Goal: Information Seeking & Learning: Learn about a topic

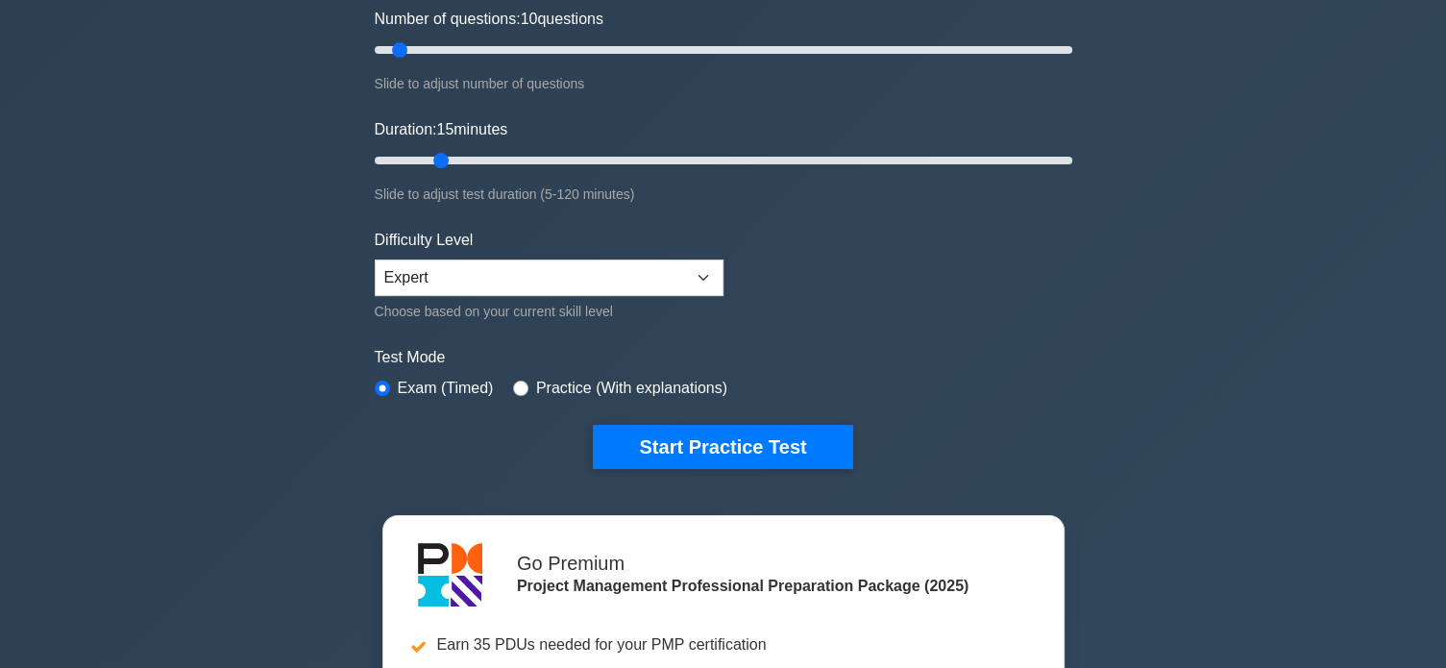
scroll to position [320, 0]
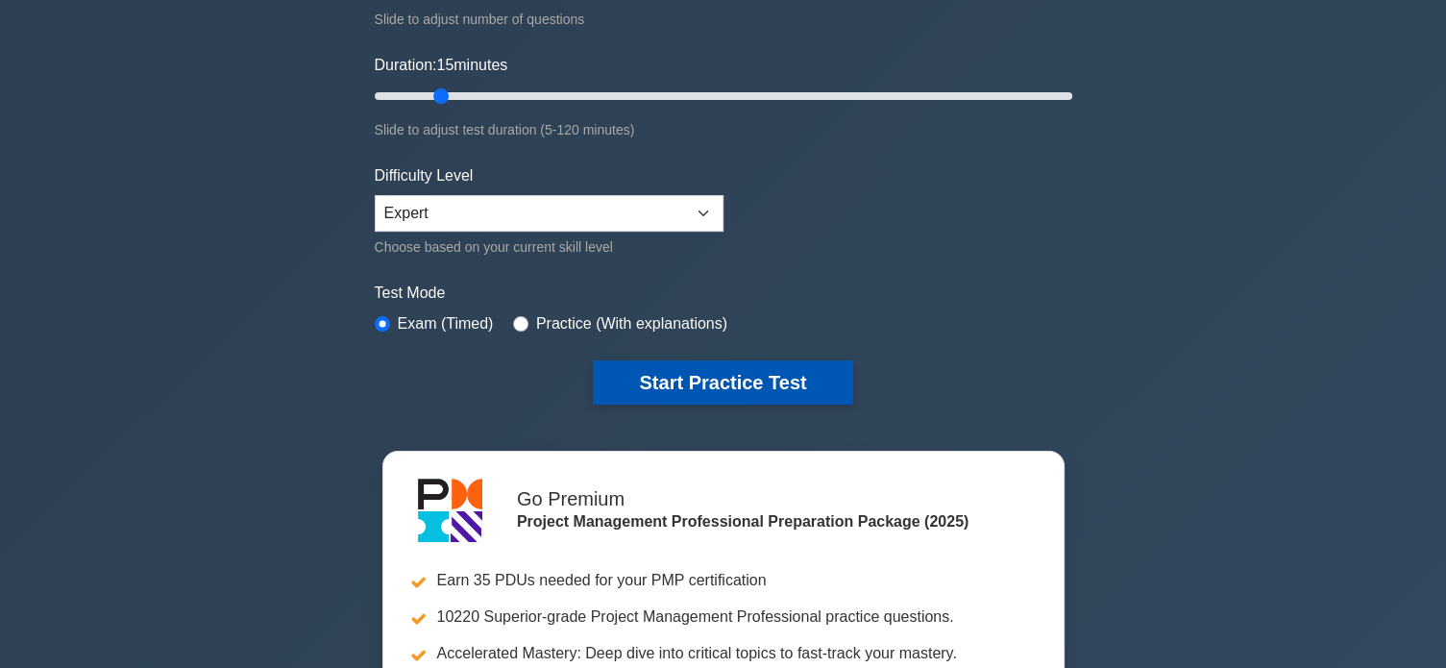
click at [779, 376] on button "Start Practice Test" at bounding box center [722, 382] width 259 height 44
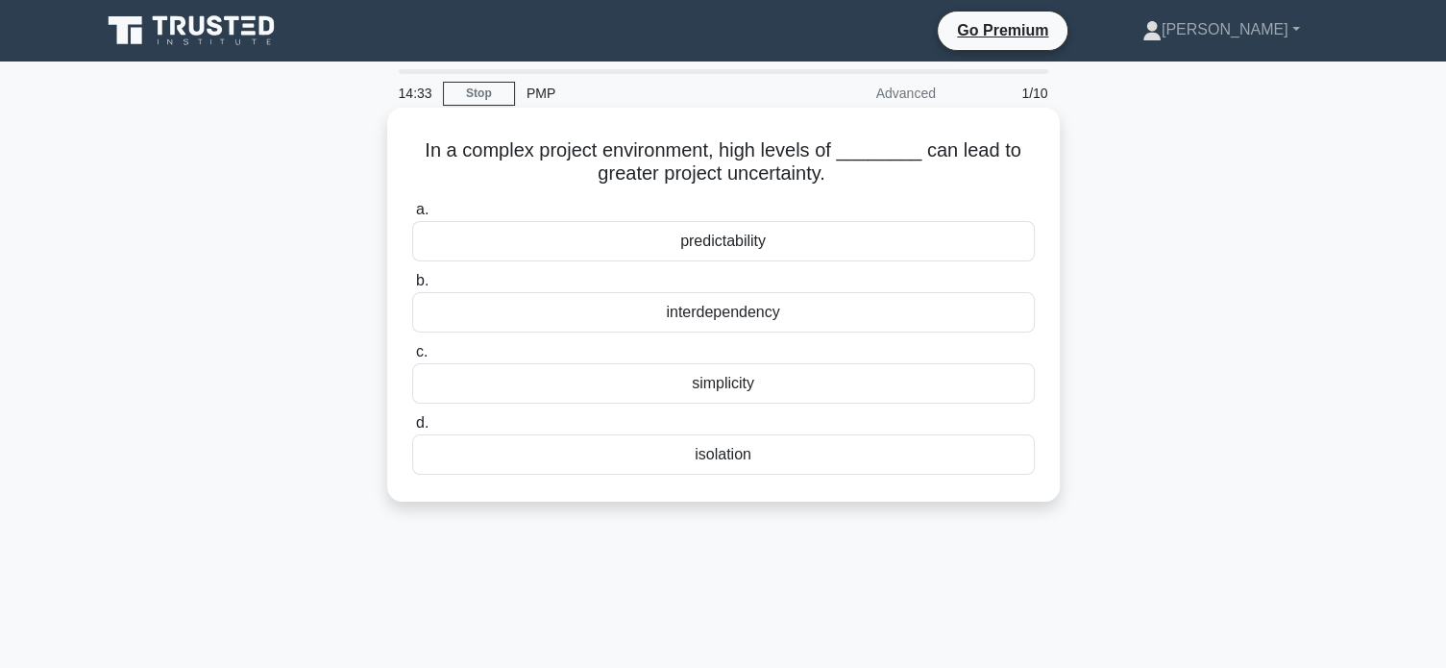
click at [759, 316] on div "interdependency" at bounding box center [723, 312] width 623 height 40
click at [412, 287] on input "b. interdependency" at bounding box center [412, 281] width 0 height 12
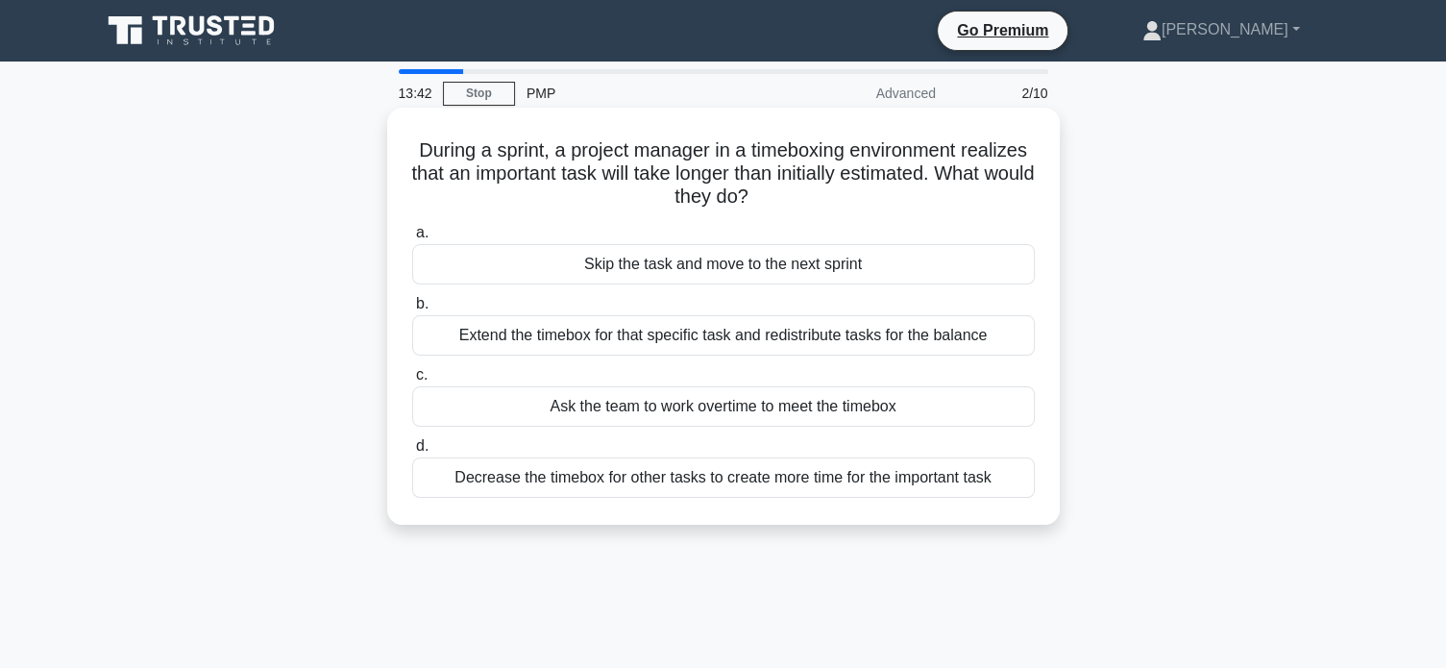
click at [650, 337] on div "Extend the timebox for that specific task and redistribute tasks for the balance" at bounding box center [723, 335] width 623 height 40
click at [412, 310] on input "b. Extend the timebox for that specific task and redistribute tasks for the bal…" at bounding box center [412, 304] width 0 height 12
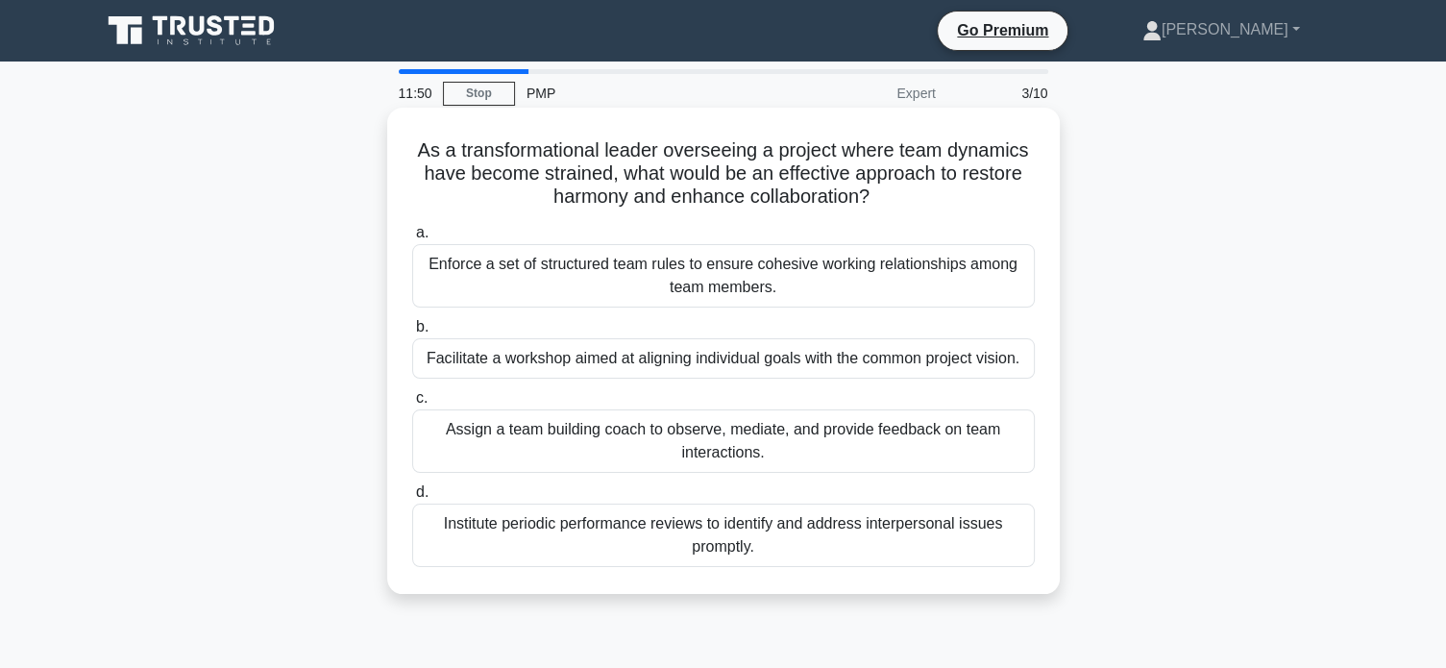
click at [819, 286] on div "Enforce a set of structured team rules to ensure cohesive working relationships…" at bounding box center [723, 275] width 623 height 63
click at [412, 239] on input "a. Enforce a set of structured team rules to ensure cohesive working relationsh…" at bounding box center [412, 233] width 0 height 12
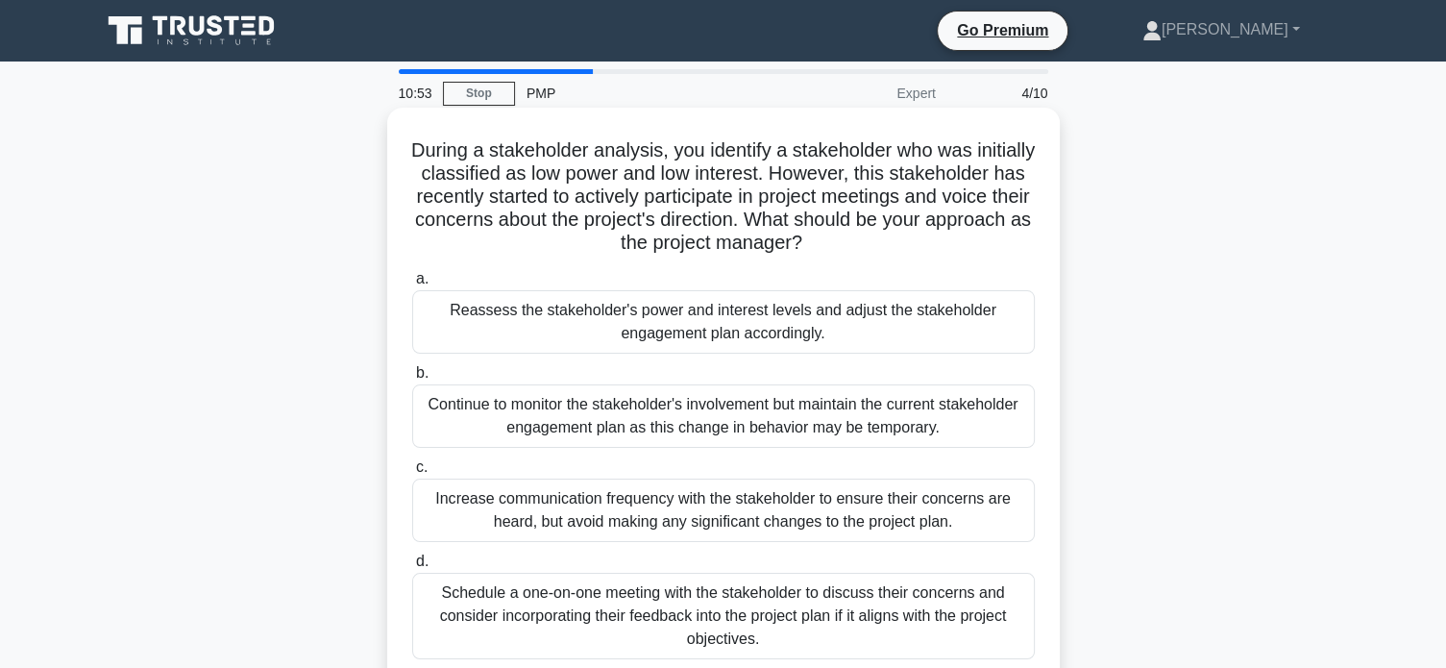
scroll to position [63, 0]
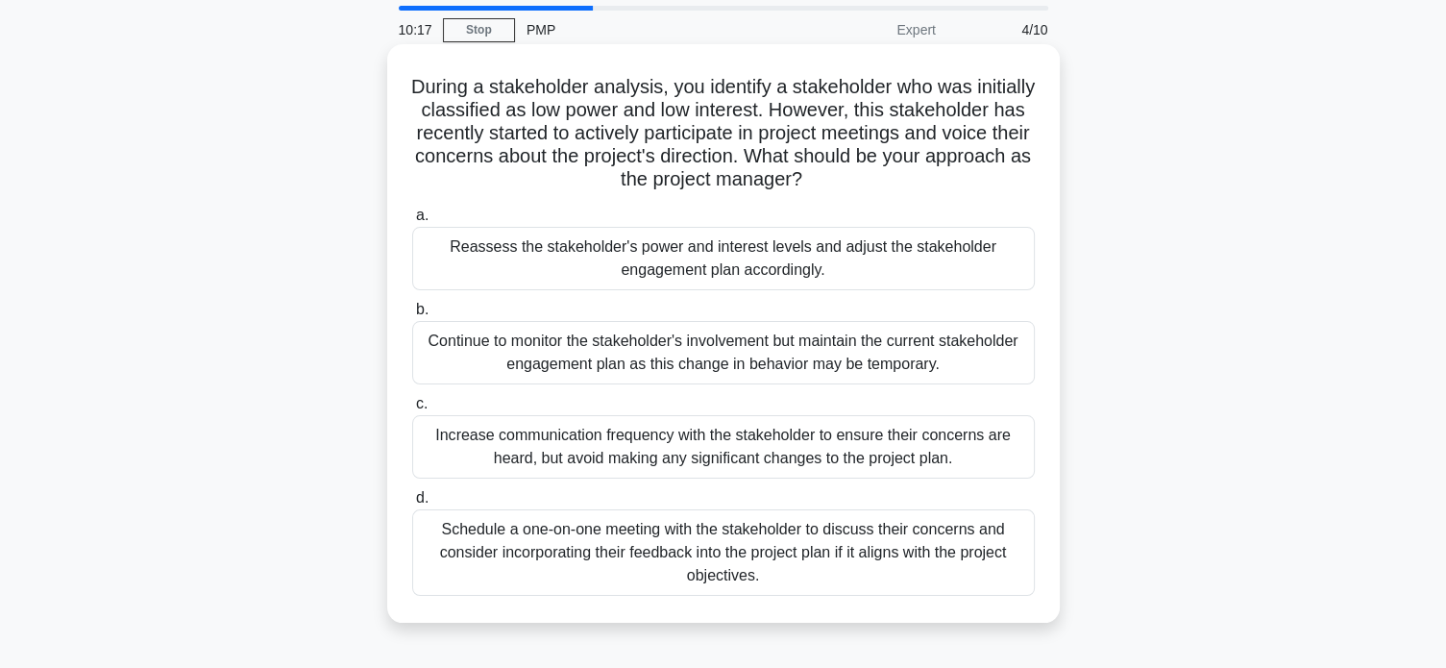
click at [870, 268] on div "Reassess the stakeholder's power and interest levels and adjust the stakeholder…" at bounding box center [723, 258] width 623 height 63
click at [412, 222] on input "a. Reassess the stakeholder's power and interest levels and adjust the stakehol…" at bounding box center [412, 215] width 0 height 12
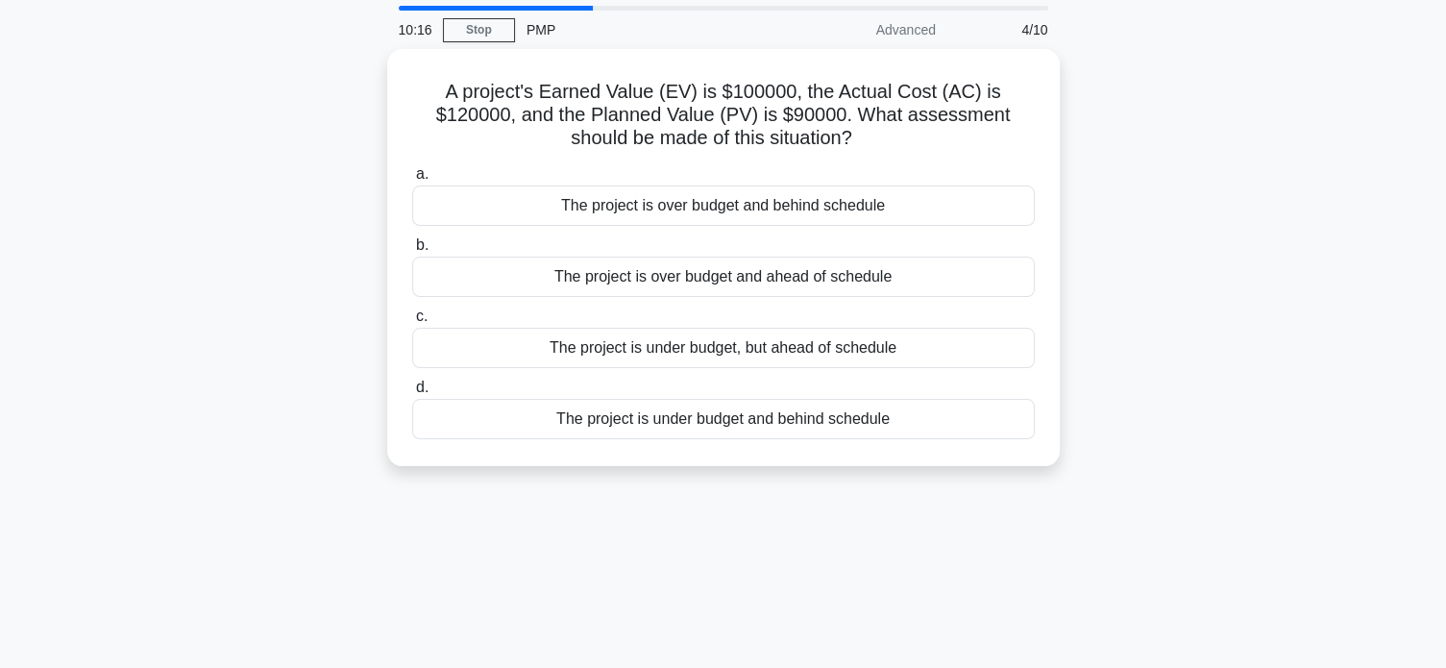
scroll to position [0, 0]
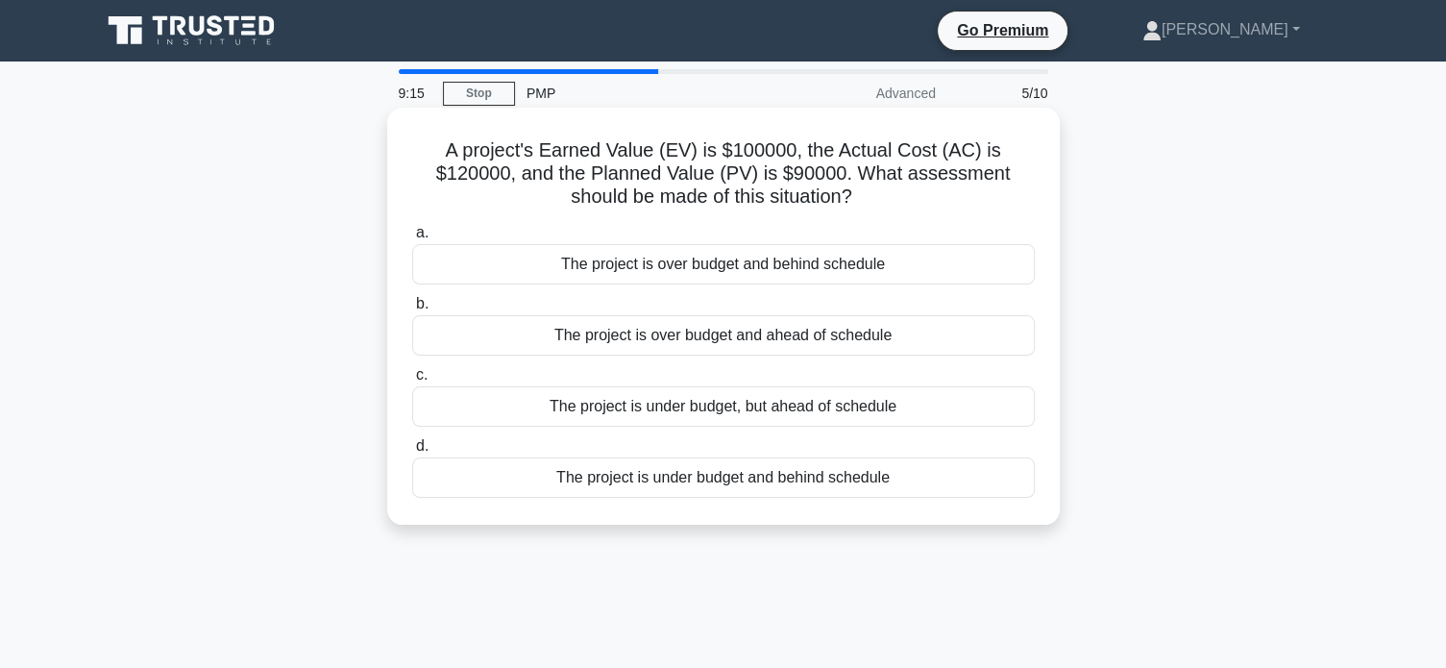
click at [746, 339] on div "The project is over budget and ahead of schedule" at bounding box center [723, 335] width 623 height 40
click at [412, 310] on input "b. The project is over budget and ahead of schedule" at bounding box center [412, 304] width 0 height 12
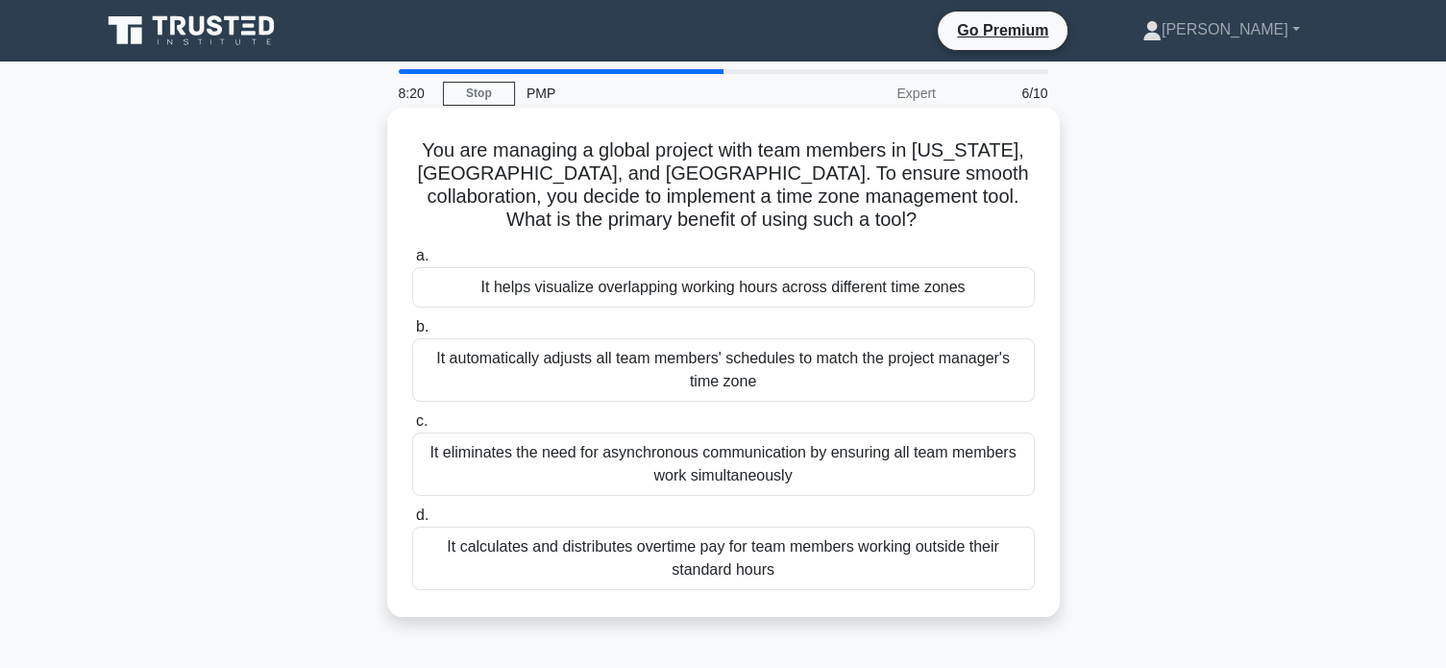
click at [697, 472] on div "It eliminates the need for asynchronous communication by ensuring all team memb…" at bounding box center [723, 463] width 623 height 63
click at [412, 428] on input "c. It eliminates the need for asynchronous communication by ensuring all team m…" at bounding box center [412, 421] width 0 height 12
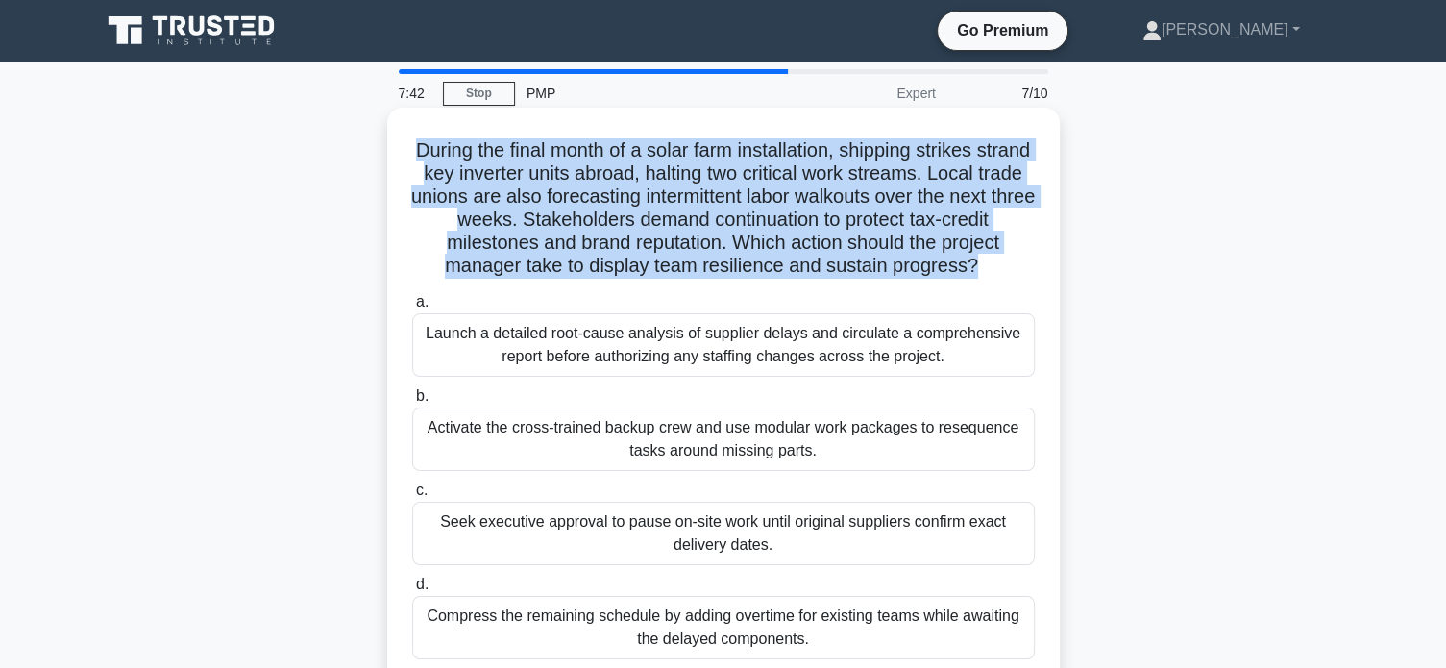
drag, startPoint x: 1032, startPoint y: 265, endPoint x: 428, endPoint y: 136, distance: 617.8
click at [428, 136] on div "During the final month of a solar farm installation, shipping strikes strand ke…" at bounding box center [723, 396] width 657 height 563
copy h5 "During the final month of a solar farm installation, shipping strikes strand ke…"
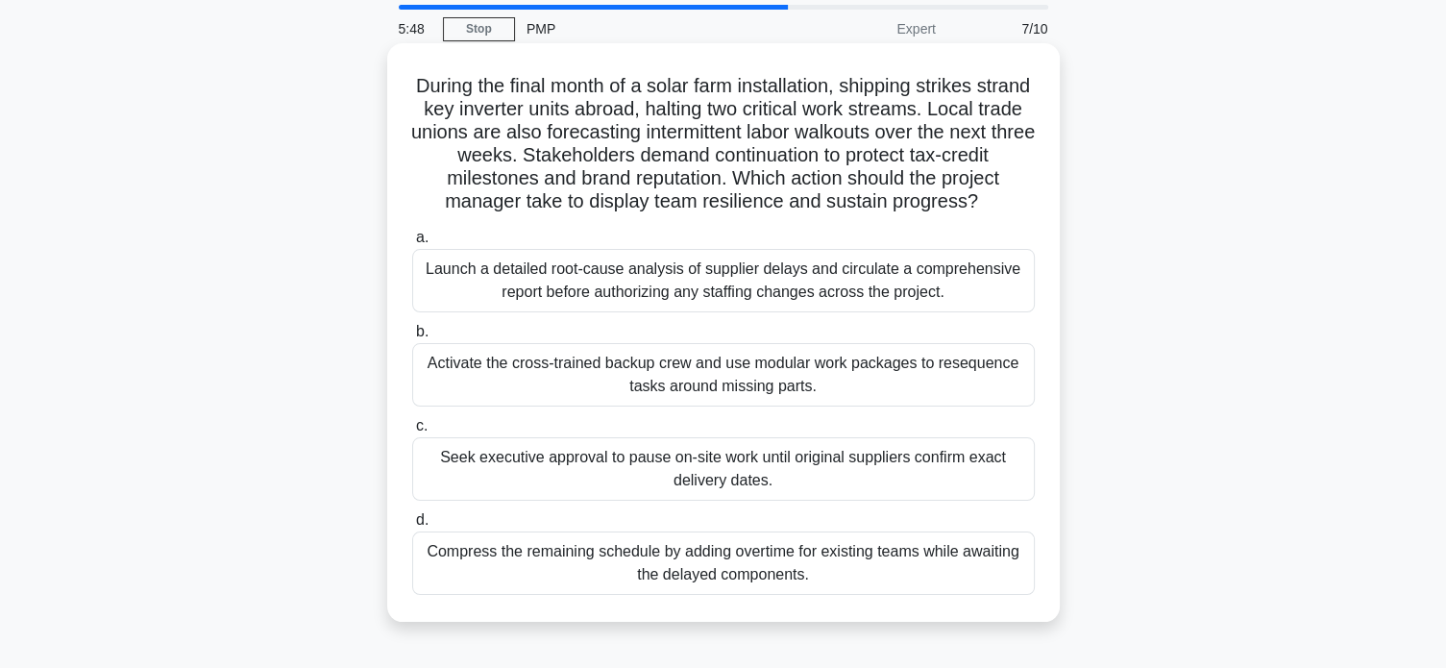
click at [660, 306] on div "Launch a detailed root-cause analysis of supplier delays and circulate a compre…" at bounding box center [723, 280] width 623 height 63
click at [412, 244] on input "a. Launch a detailed root-cause analysis of supplier delays and circulate a com…" at bounding box center [412, 238] width 0 height 12
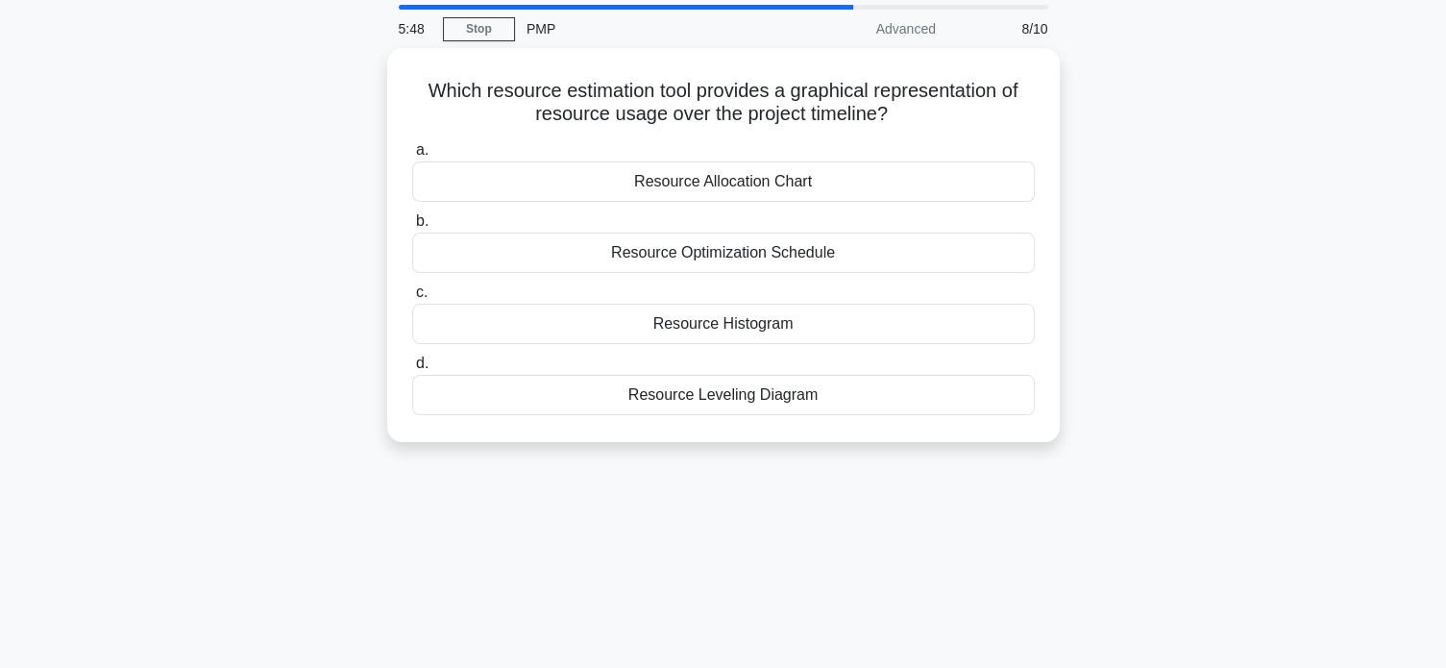
scroll to position [0, 0]
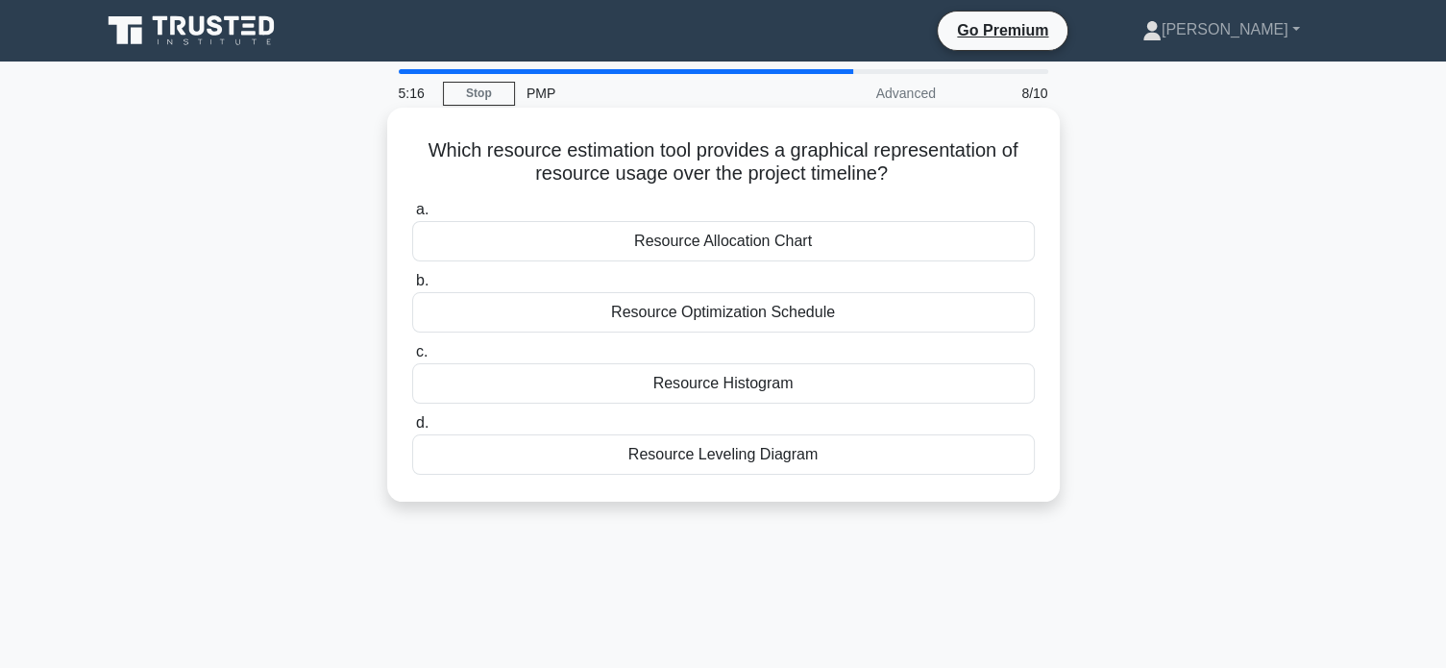
click at [693, 387] on div "Resource Histogram" at bounding box center [723, 383] width 623 height 40
click at [412, 358] on input "c. Resource Histogram" at bounding box center [412, 352] width 0 height 12
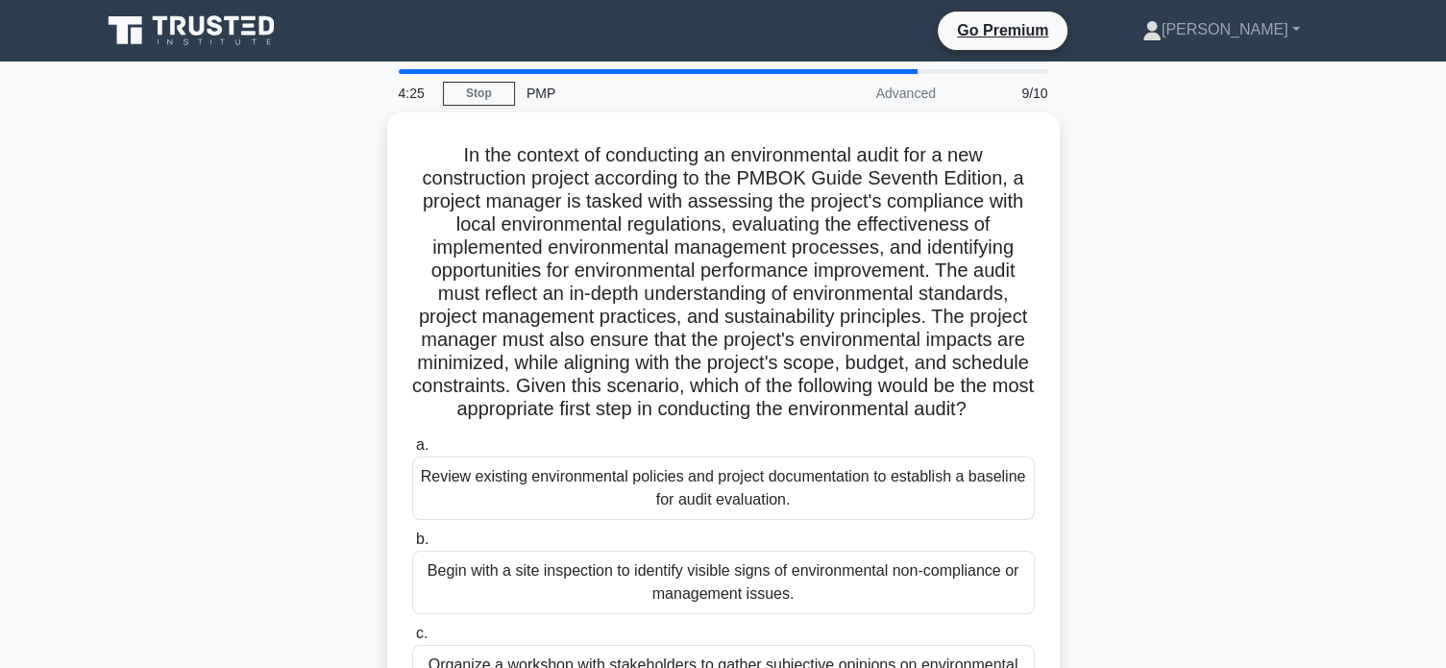
scroll to position [192, 0]
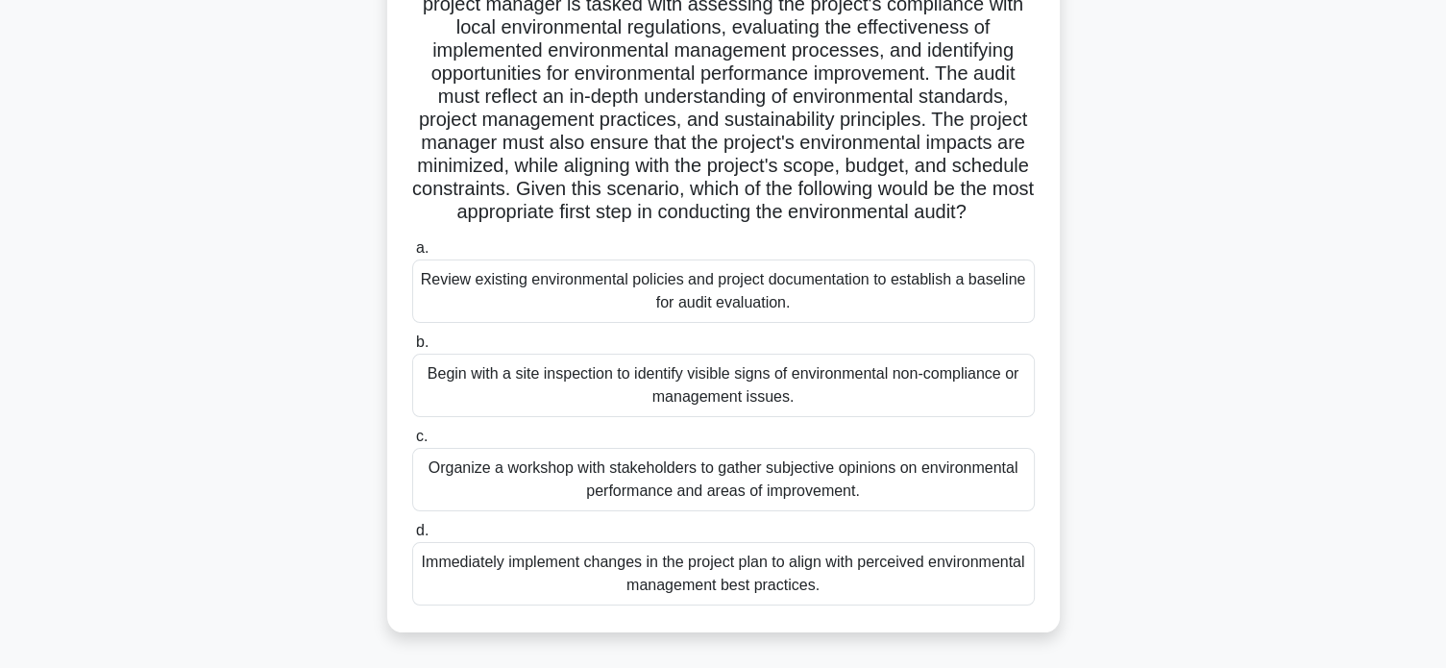
click at [843, 323] on div "Review existing environmental policies and project documentation to establish a…" at bounding box center [723, 290] width 623 height 63
click at [412, 255] on input "a. Review existing environmental policies and project documentation to establis…" at bounding box center [412, 248] width 0 height 12
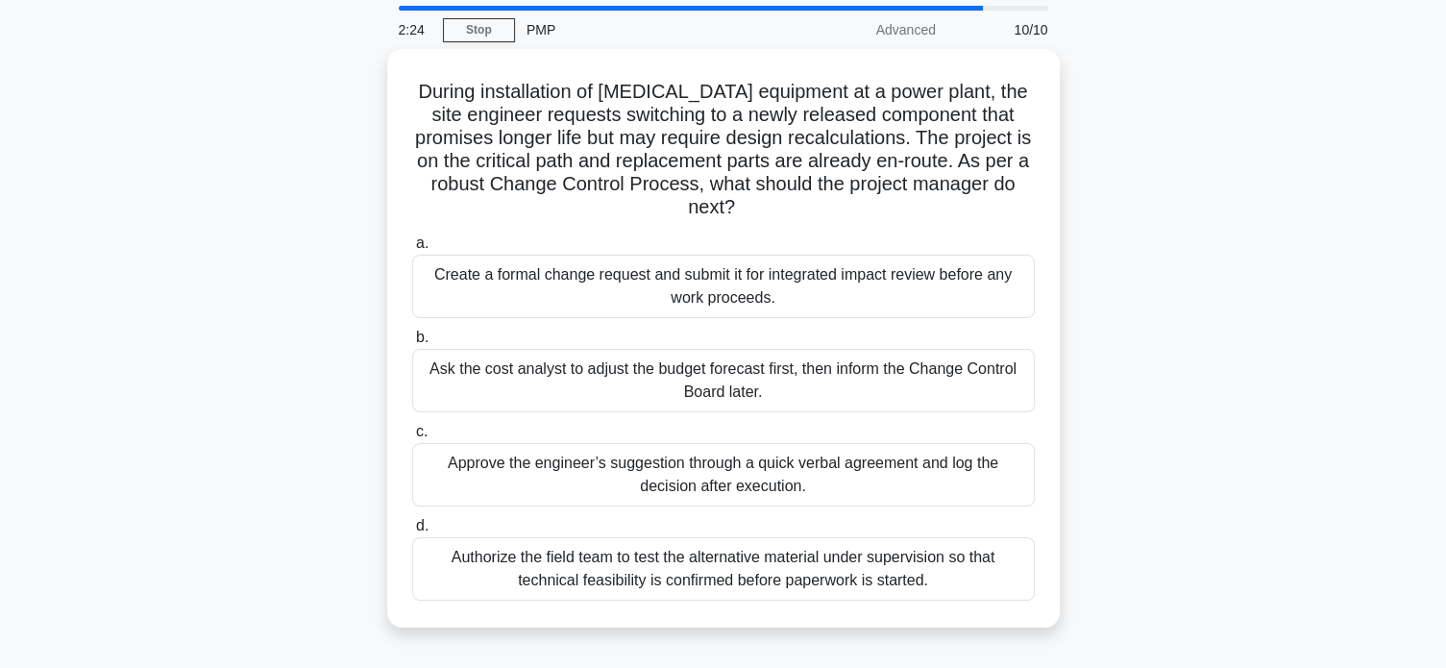
scroll to position [0, 0]
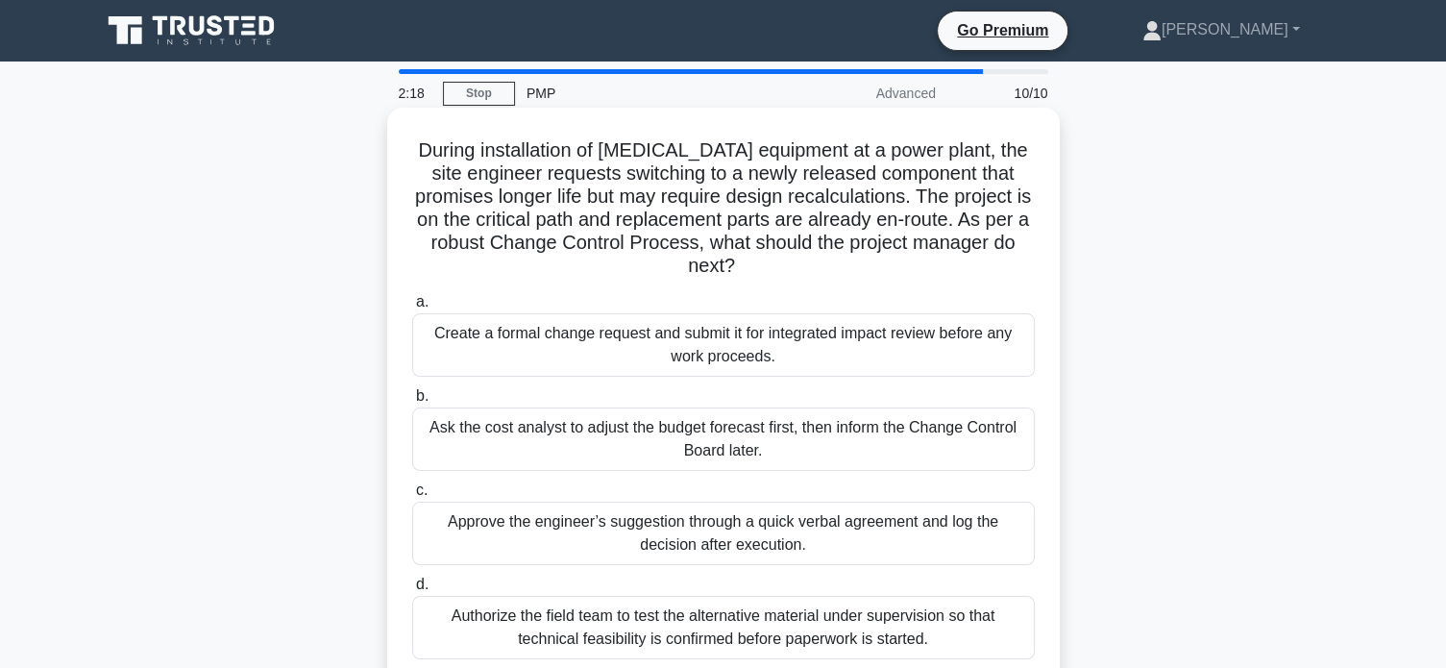
click at [795, 354] on div "Create a formal change request and submit it for integrated impact review befor…" at bounding box center [723, 344] width 623 height 63
click at [412, 308] on input "a. Create a formal change request and submit it for integrated impact review be…" at bounding box center [412, 302] width 0 height 12
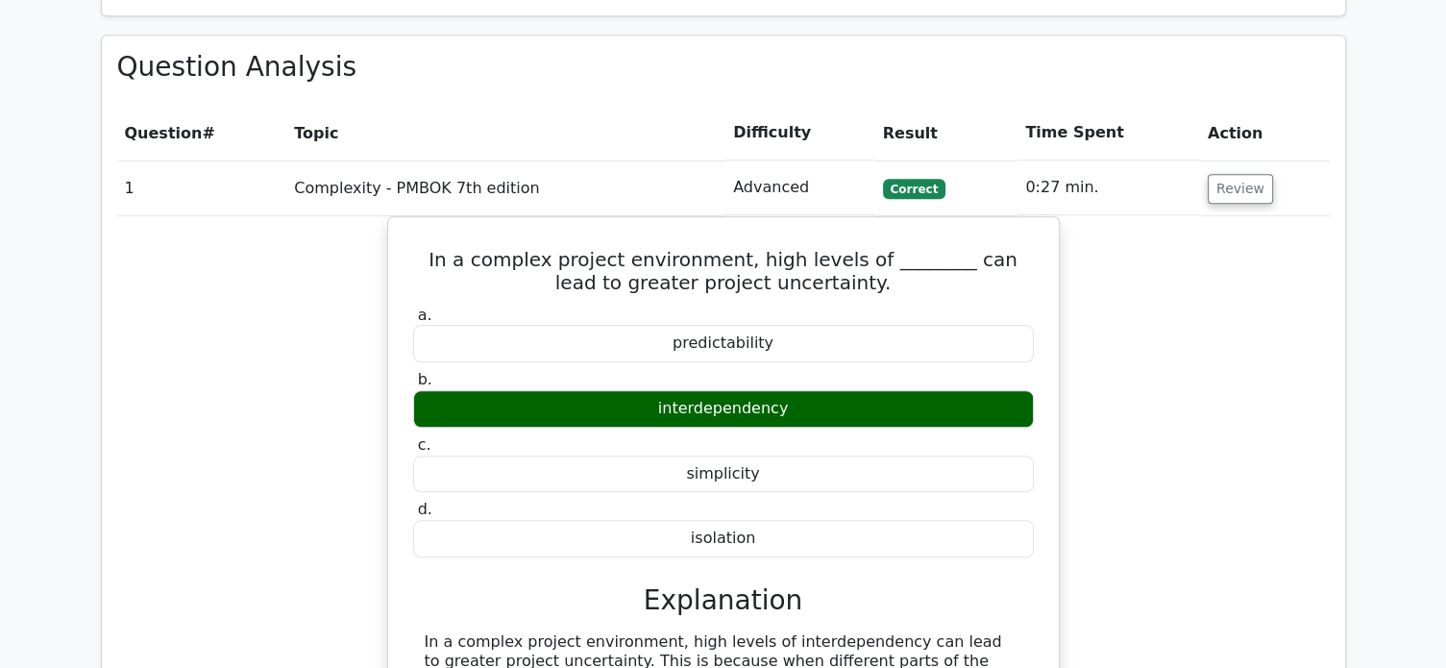
scroll to position [1606, 0]
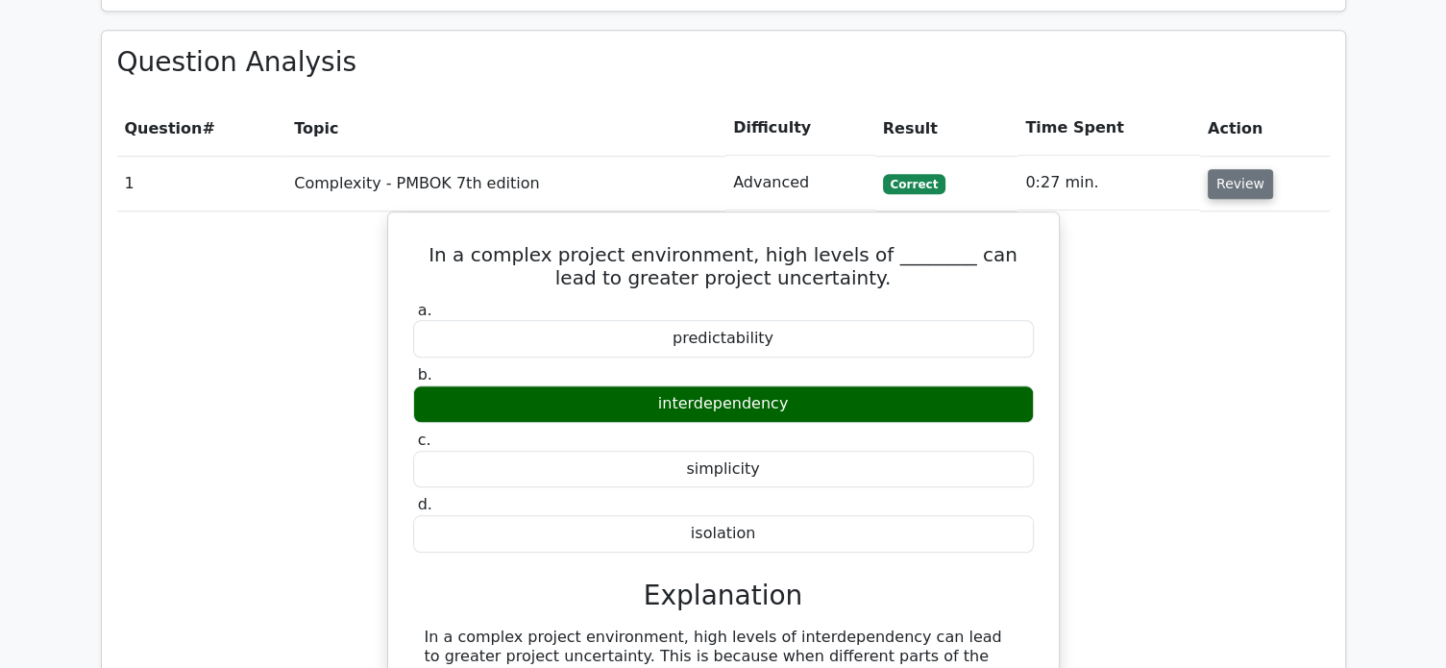
click at [1234, 169] on button "Review" at bounding box center [1240, 184] width 65 height 30
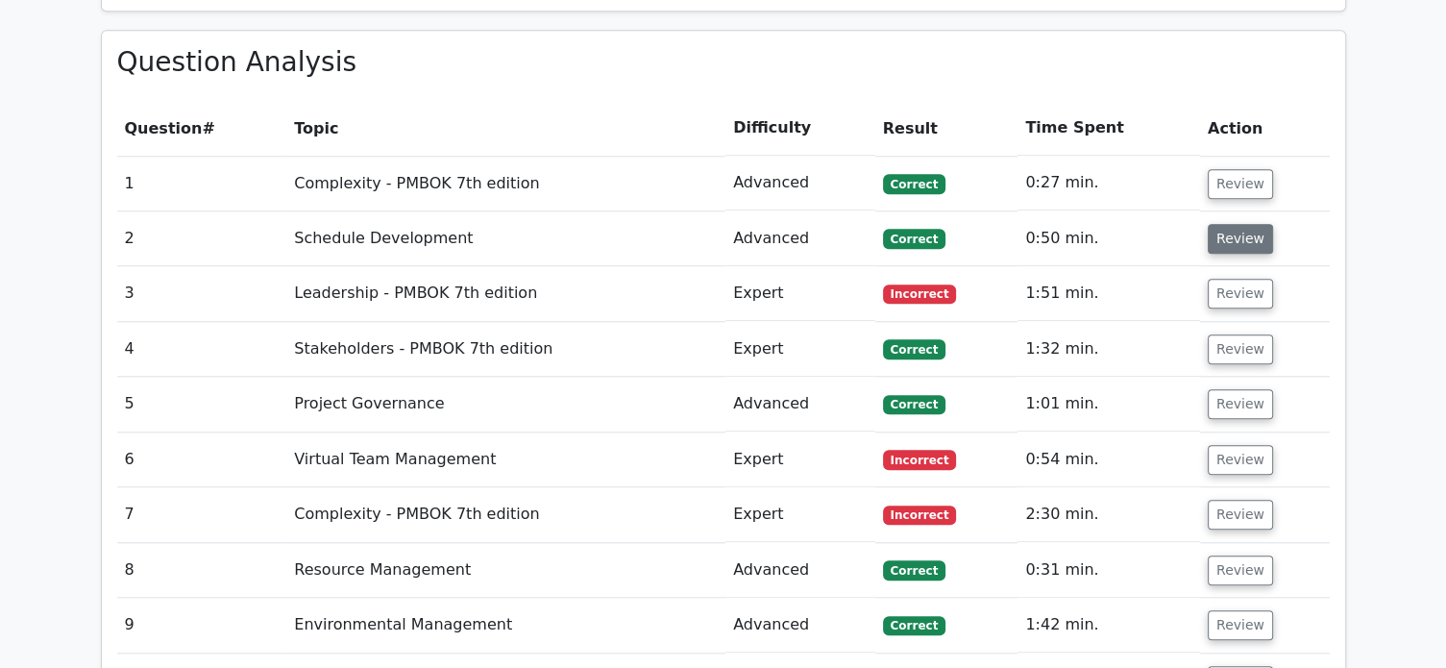
click at [1234, 224] on button "Review" at bounding box center [1240, 239] width 65 height 30
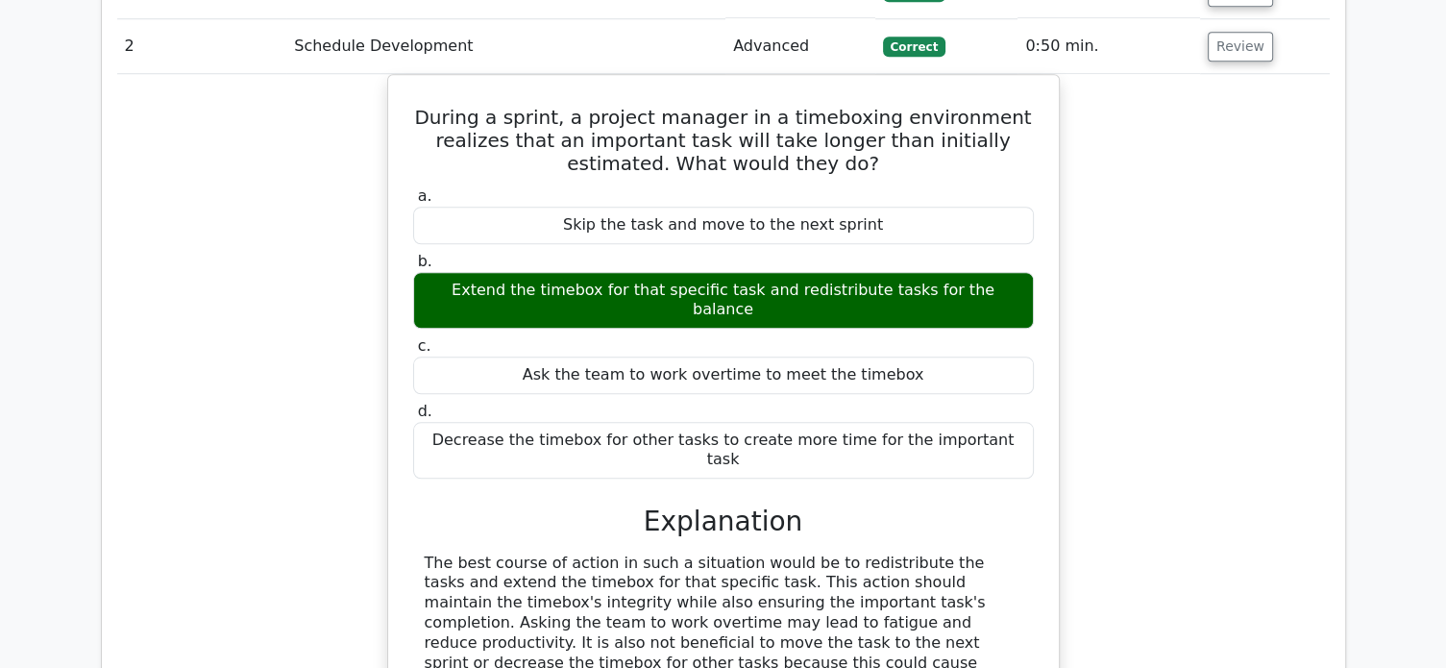
scroll to position [1542, 0]
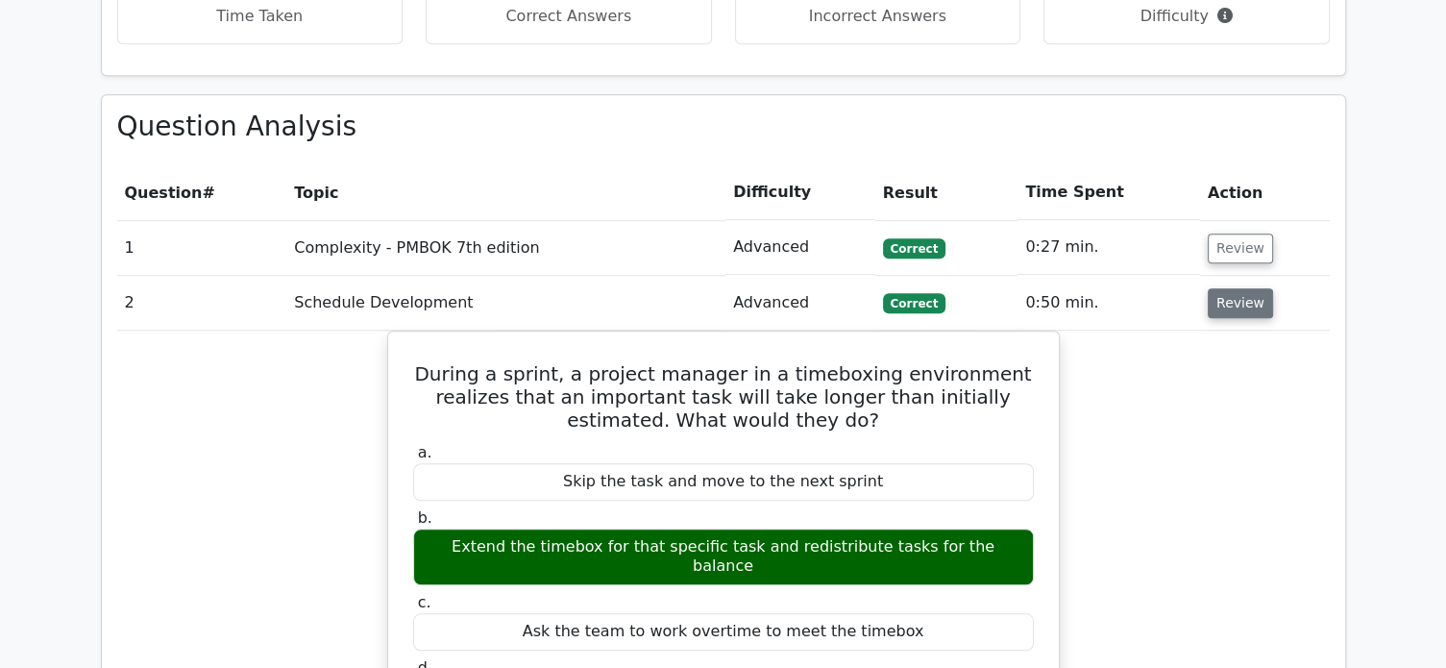
click at [1225, 288] on button "Review" at bounding box center [1240, 303] width 65 height 30
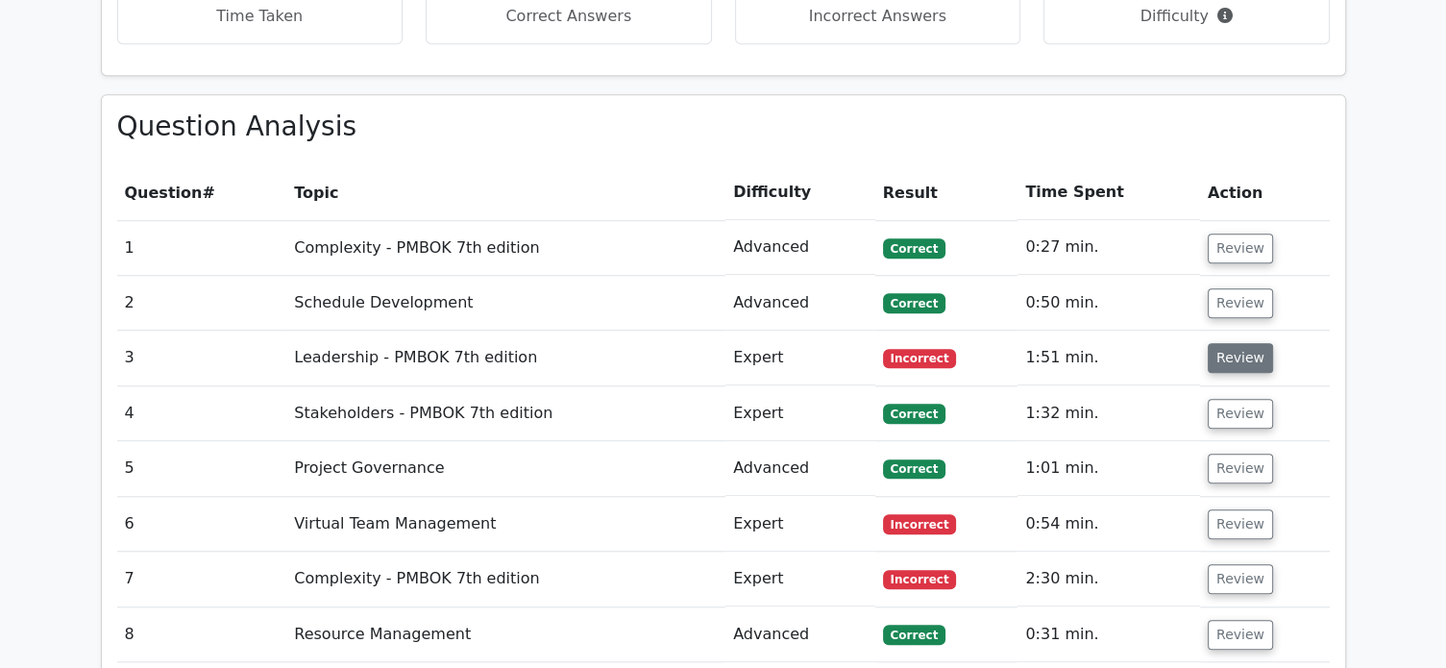
click at [1224, 343] on button "Review" at bounding box center [1240, 358] width 65 height 30
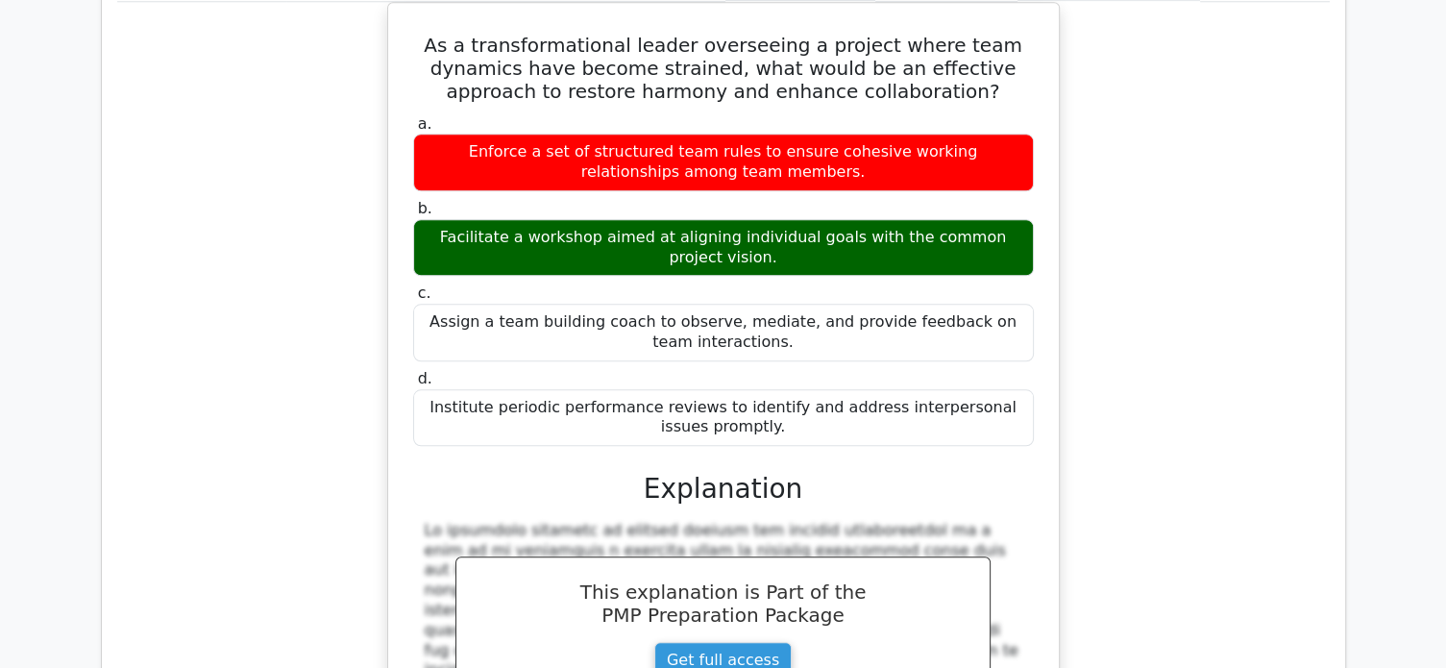
scroll to position [1734, 0]
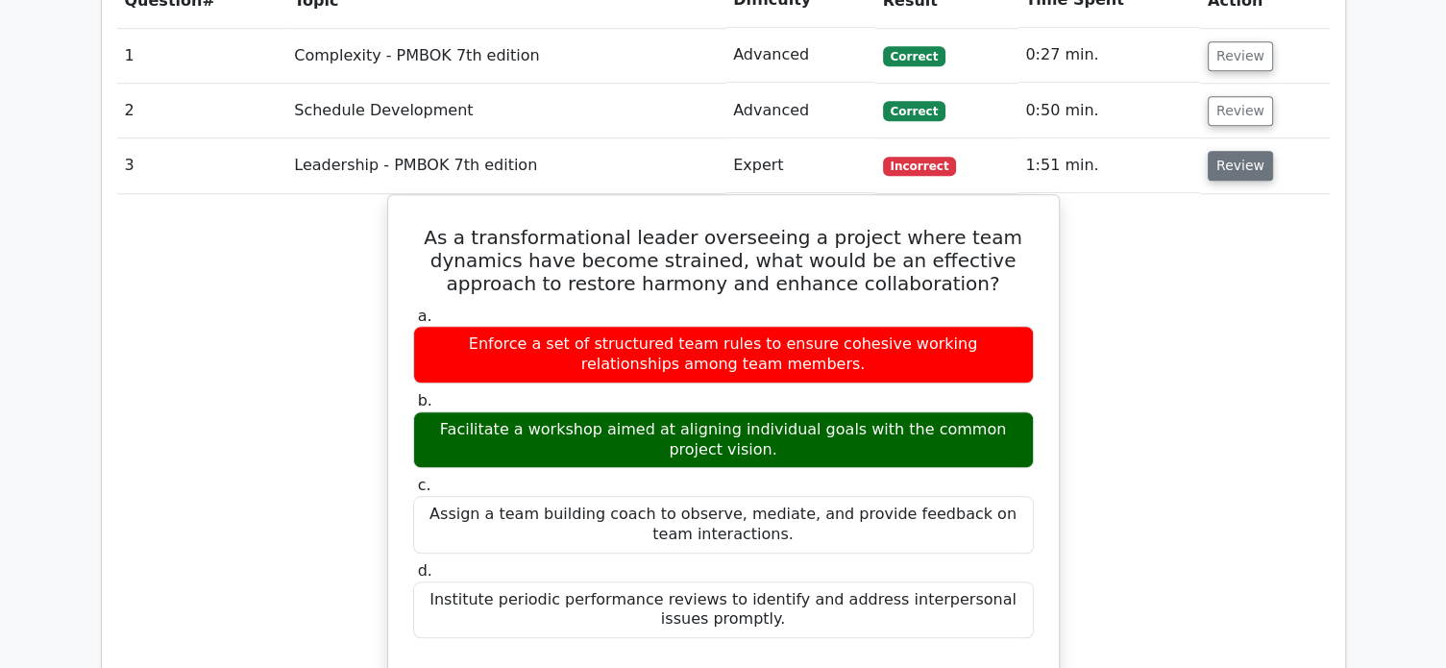
click at [1236, 151] on button "Review" at bounding box center [1240, 166] width 65 height 30
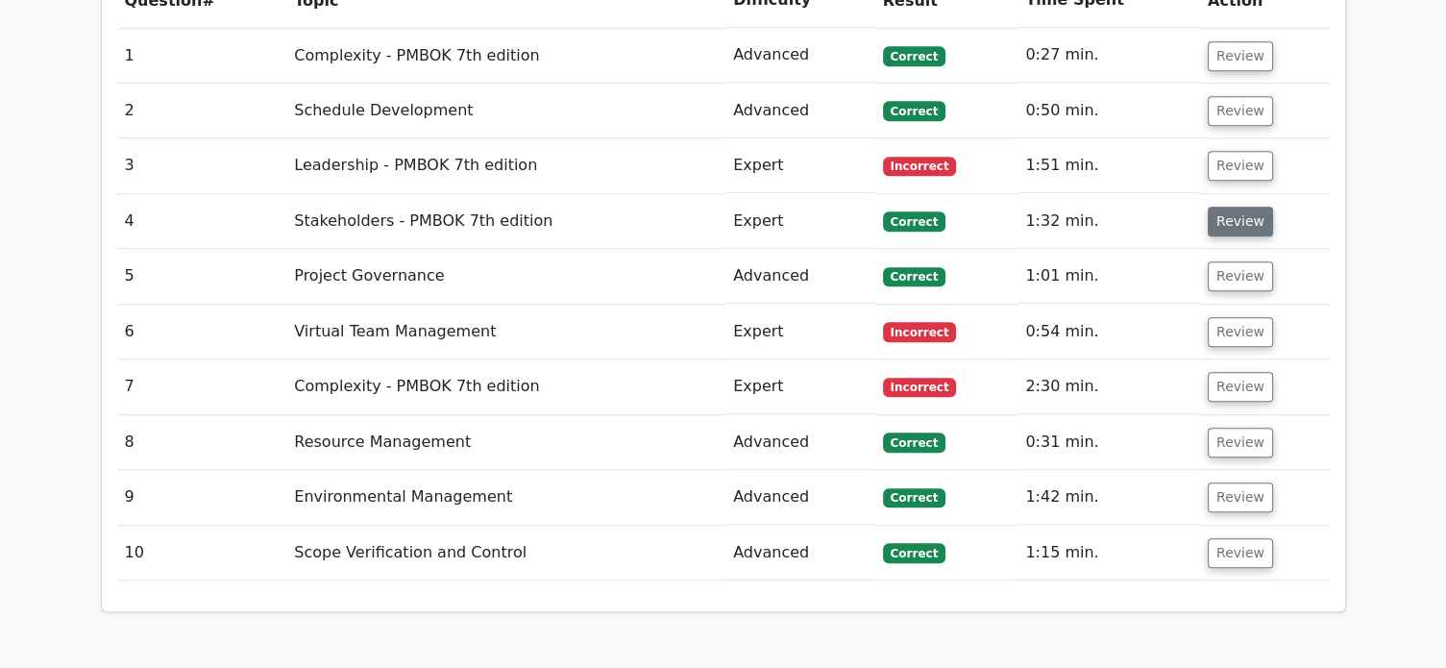
click at [1230, 207] on button "Review" at bounding box center [1240, 222] width 65 height 30
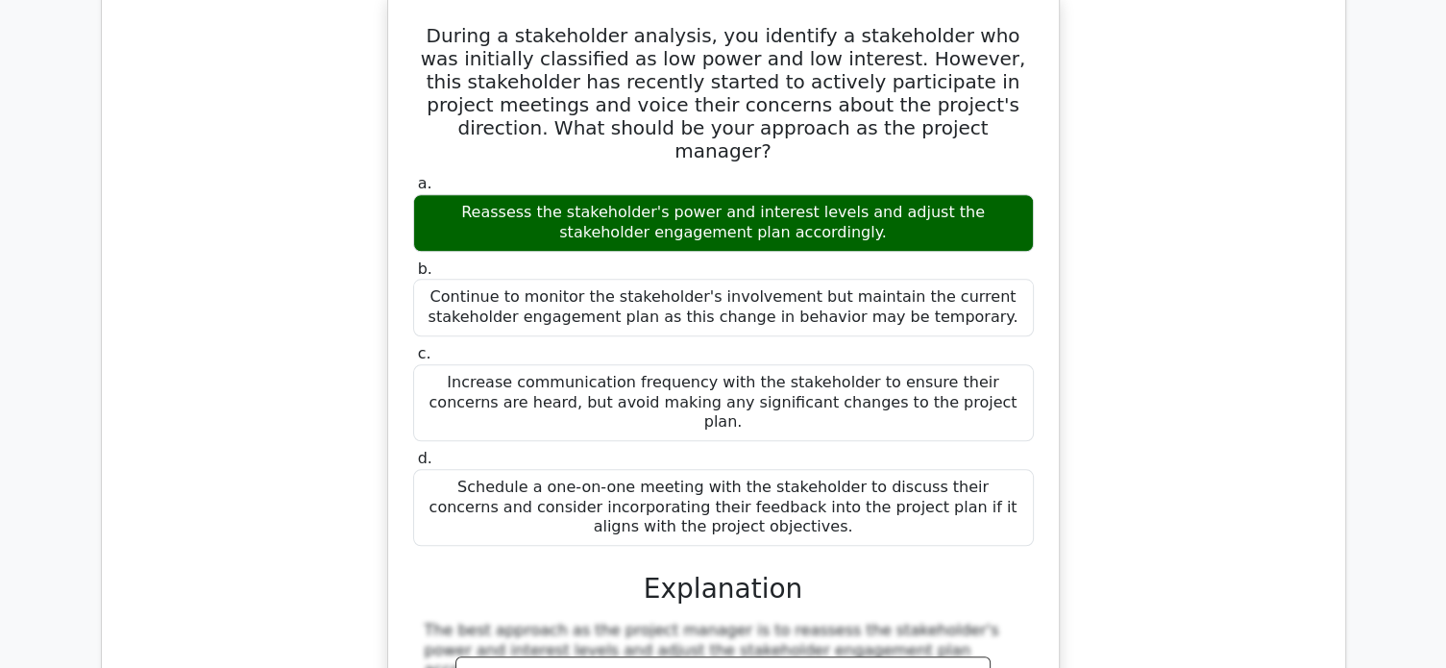
scroll to position [1798, 0]
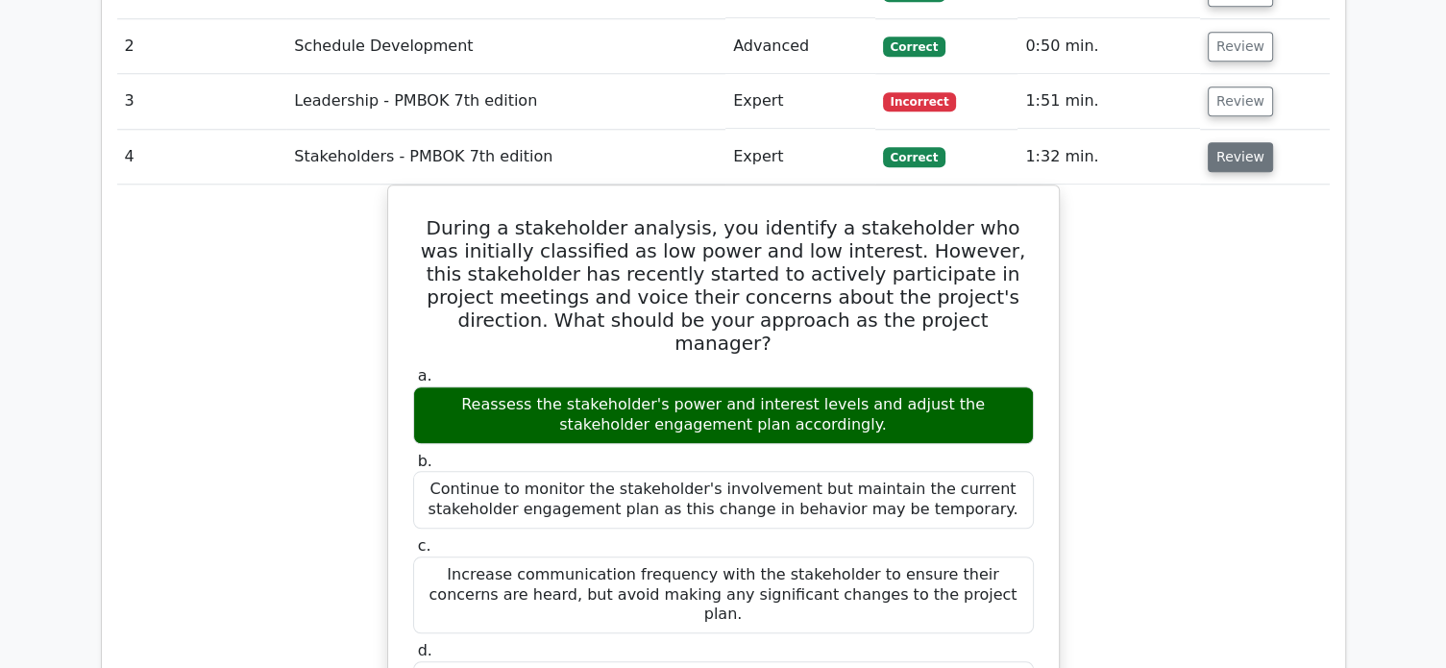
click at [1242, 142] on button "Review" at bounding box center [1240, 157] width 65 height 30
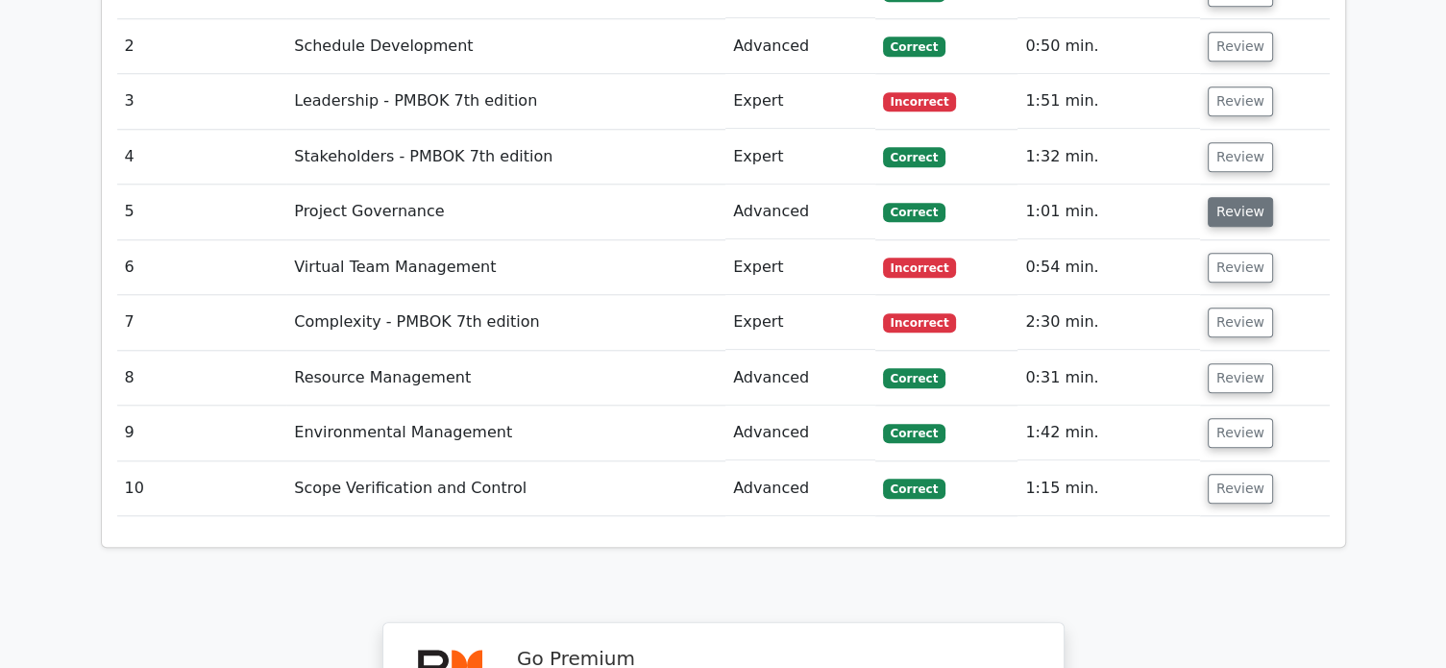
click at [1234, 197] on button "Review" at bounding box center [1240, 212] width 65 height 30
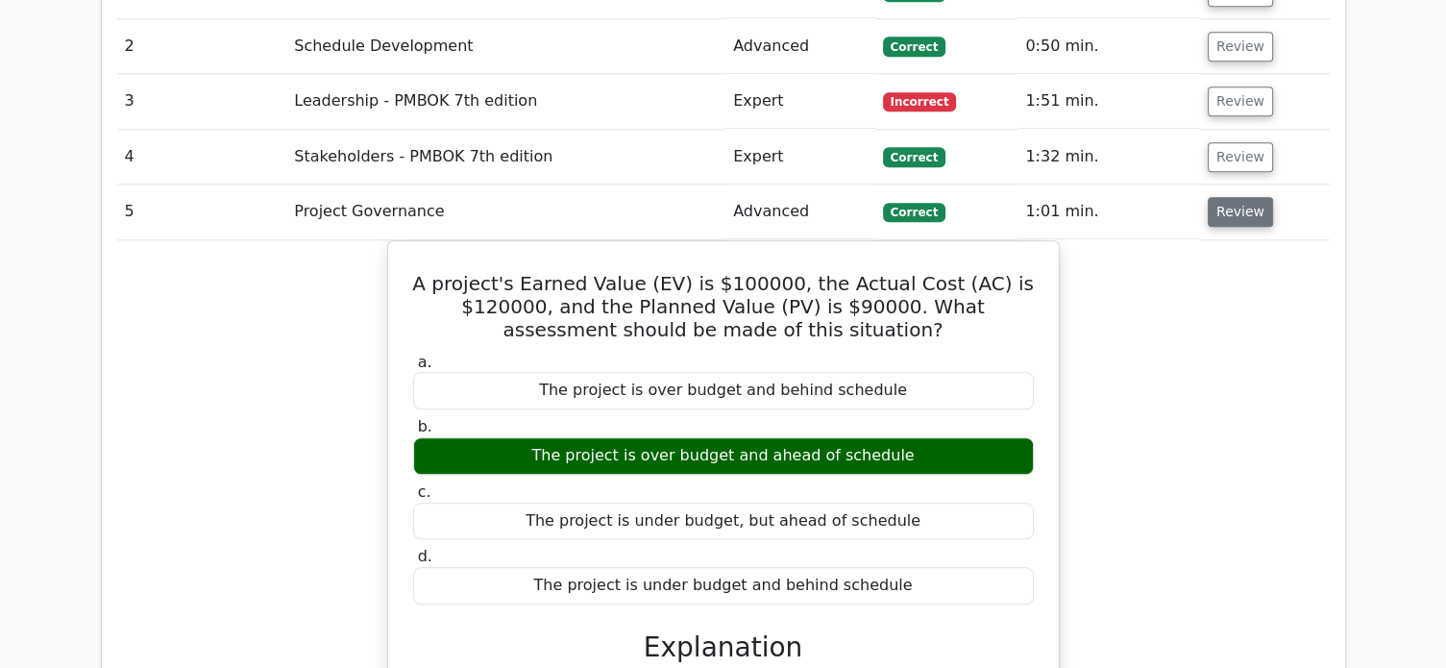
click at [1227, 197] on button "Review" at bounding box center [1240, 212] width 65 height 30
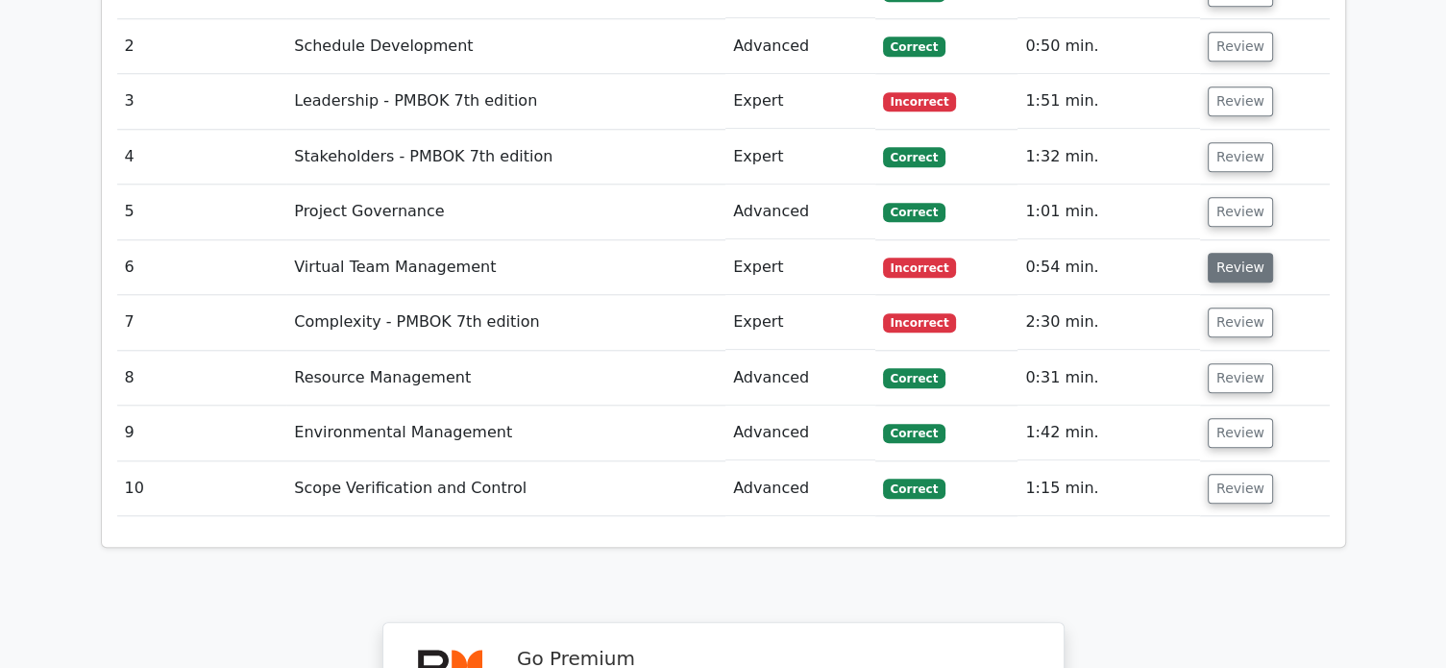
click at [1224, 253] on button "Review" at bounding box center [1240, 268] width 65 height 30
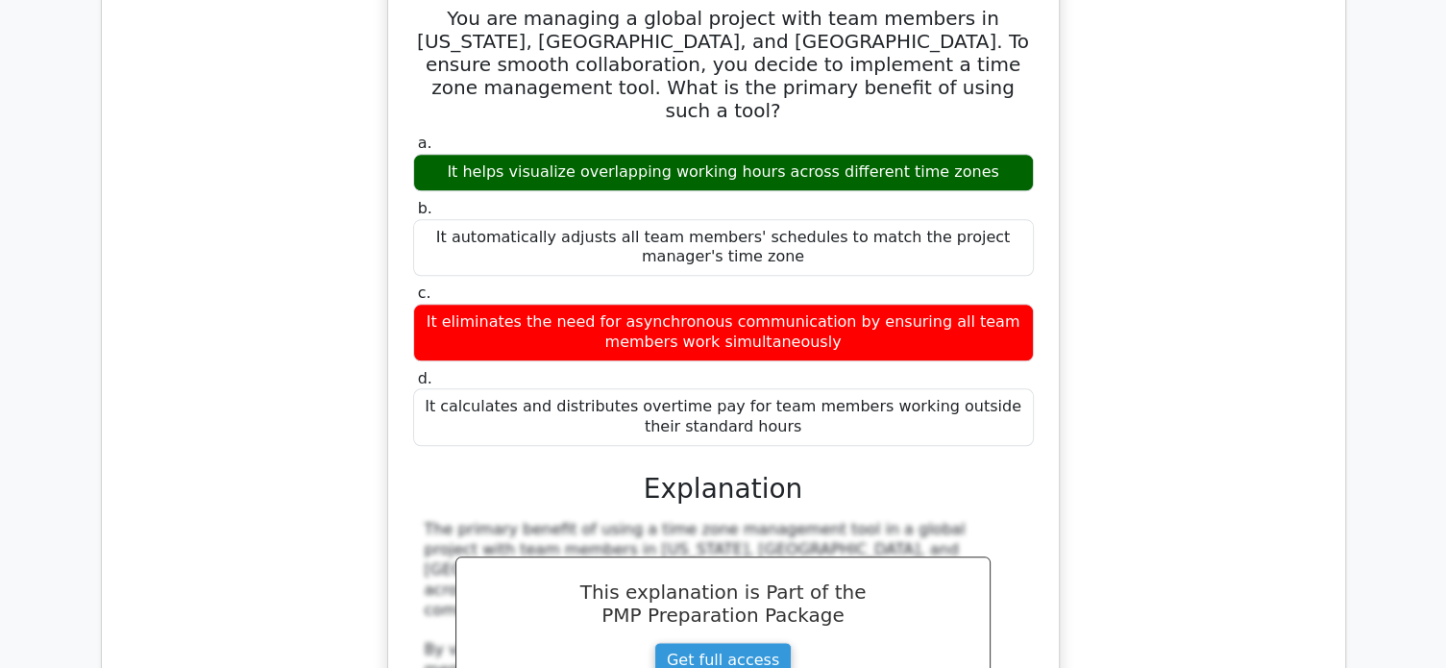
scroll to position [1926, 0]
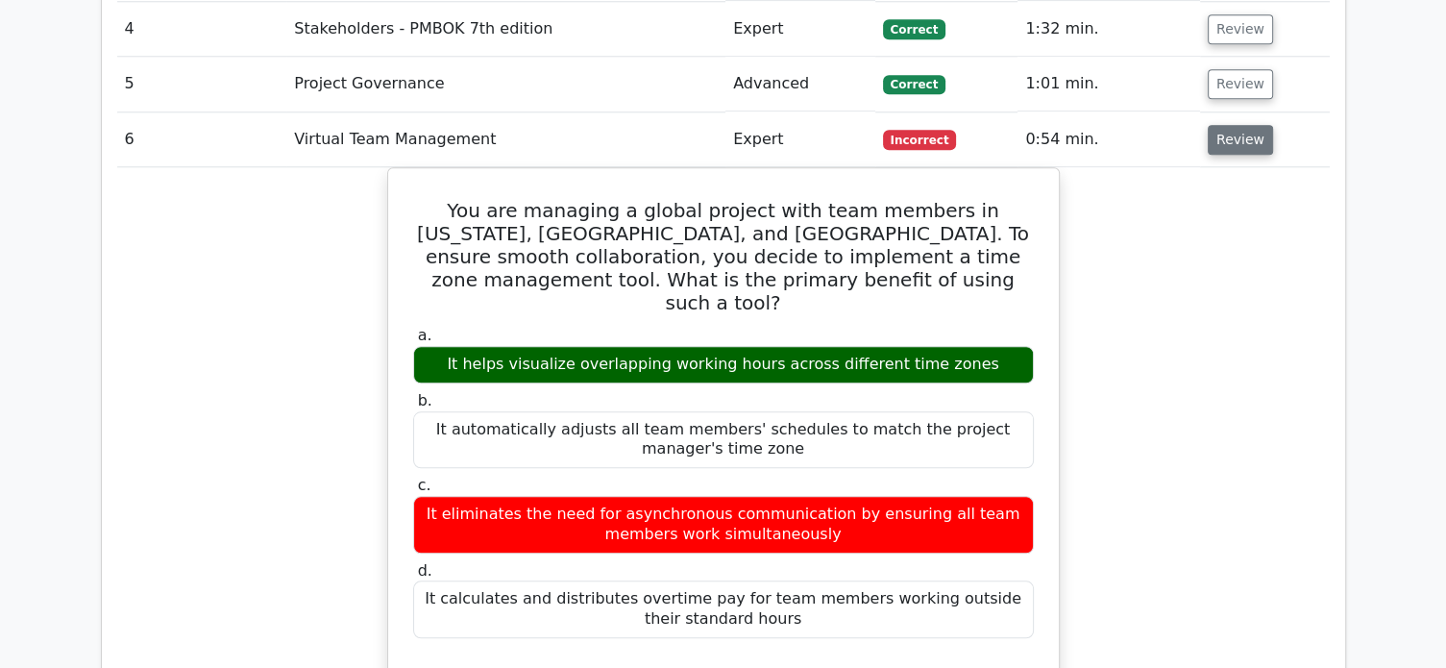
click at [1238, 125] on button "Review" at bounding box center [1240, 140] width 65 height 30
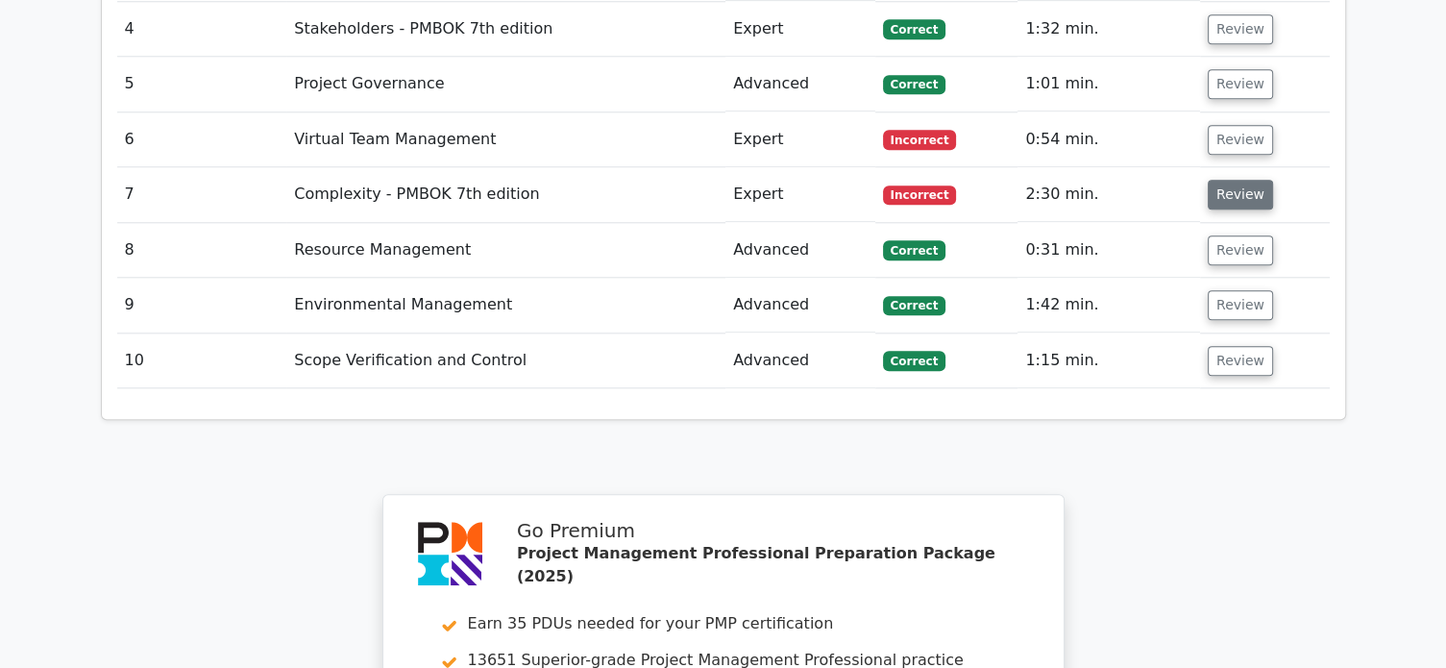
click at [1236, 180] on button "Review" at bounding box center [1240, 195] width 65 height 30
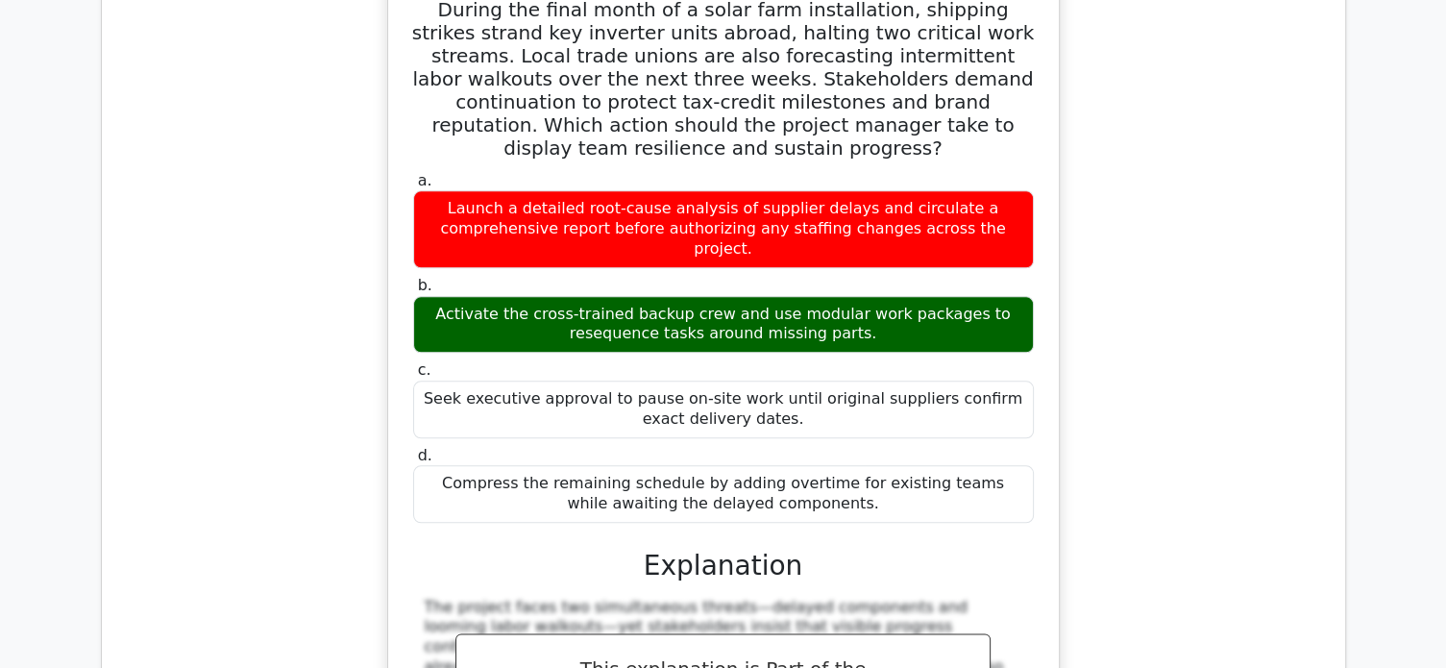
scroll to position [1991, 0]
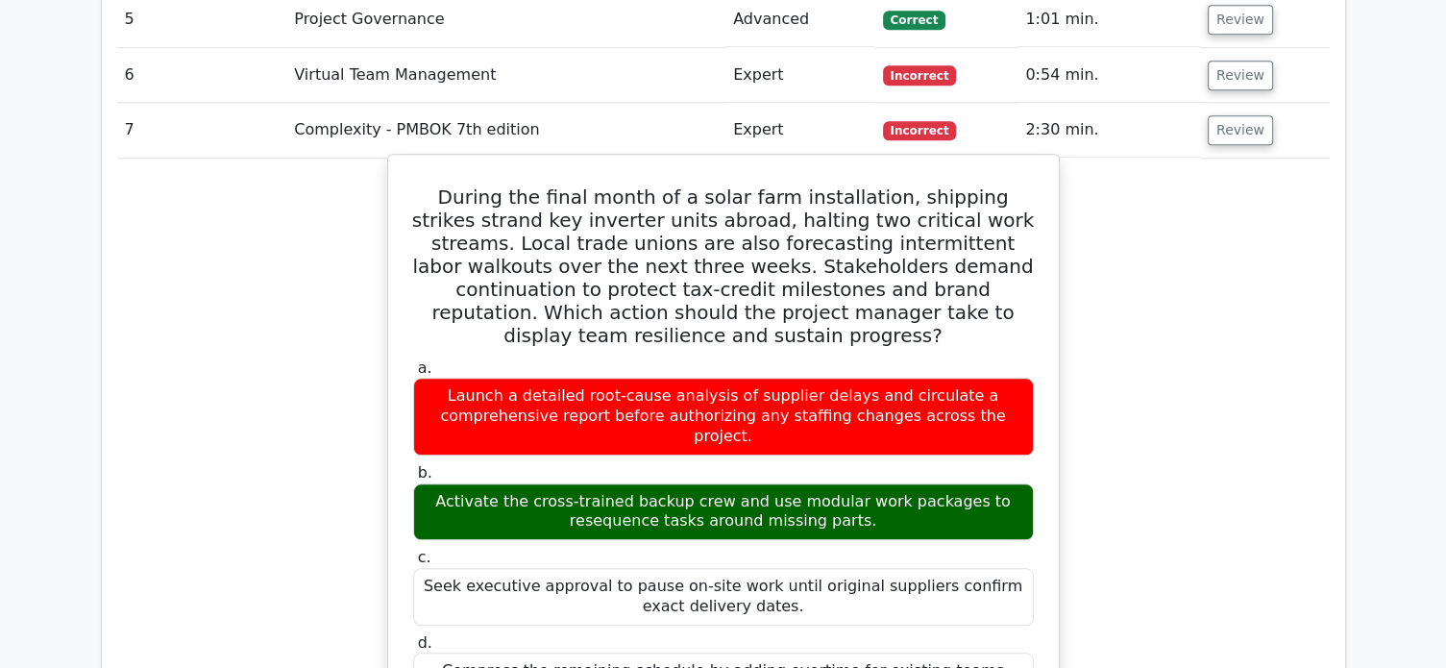
drag, startPoint x: 819, startPoint y: 401, endPoint x: 415, endPoint y: 391, distance: 403.6
click at [415, 483] on div "Activate the cross-trained backup crew and use modular work packages to reseque…" at bounding box center [723, 512] width 621 height 58
copy div "Activate the cross-trained backup crew and use modular work packages to reseque…"
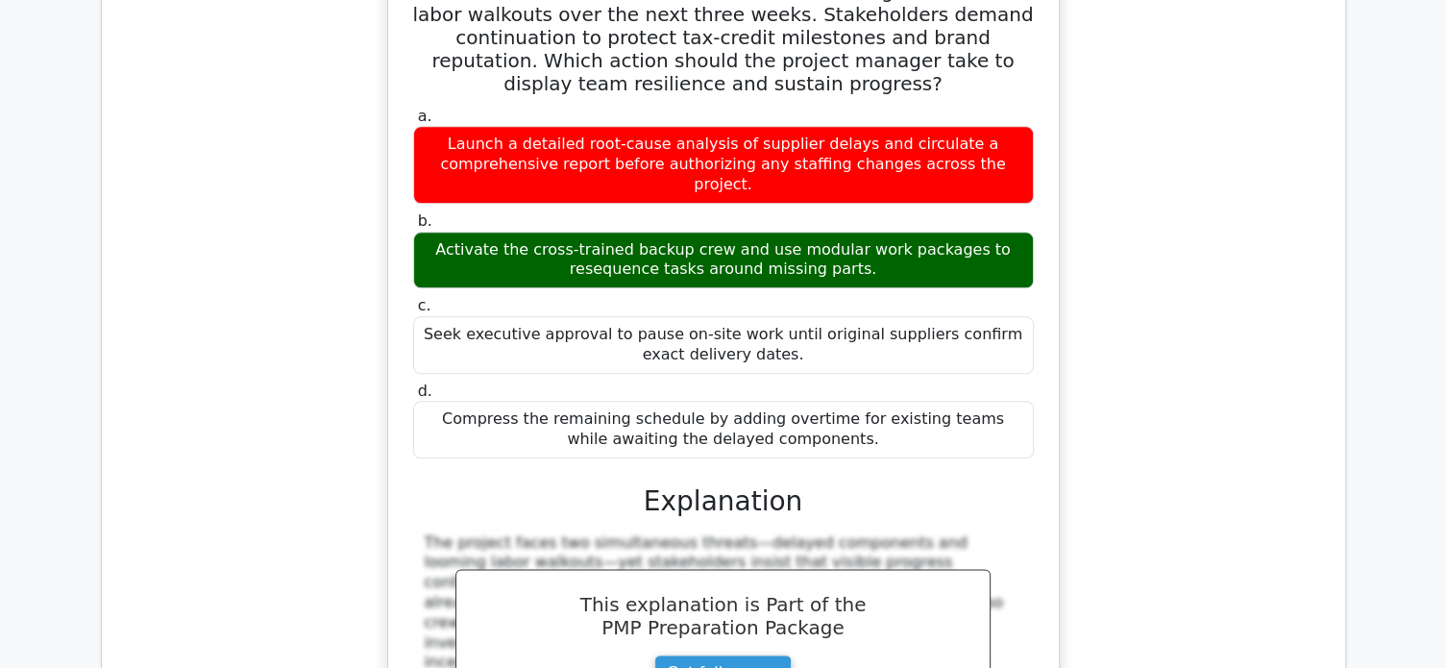
scroll to position [1926, 0]
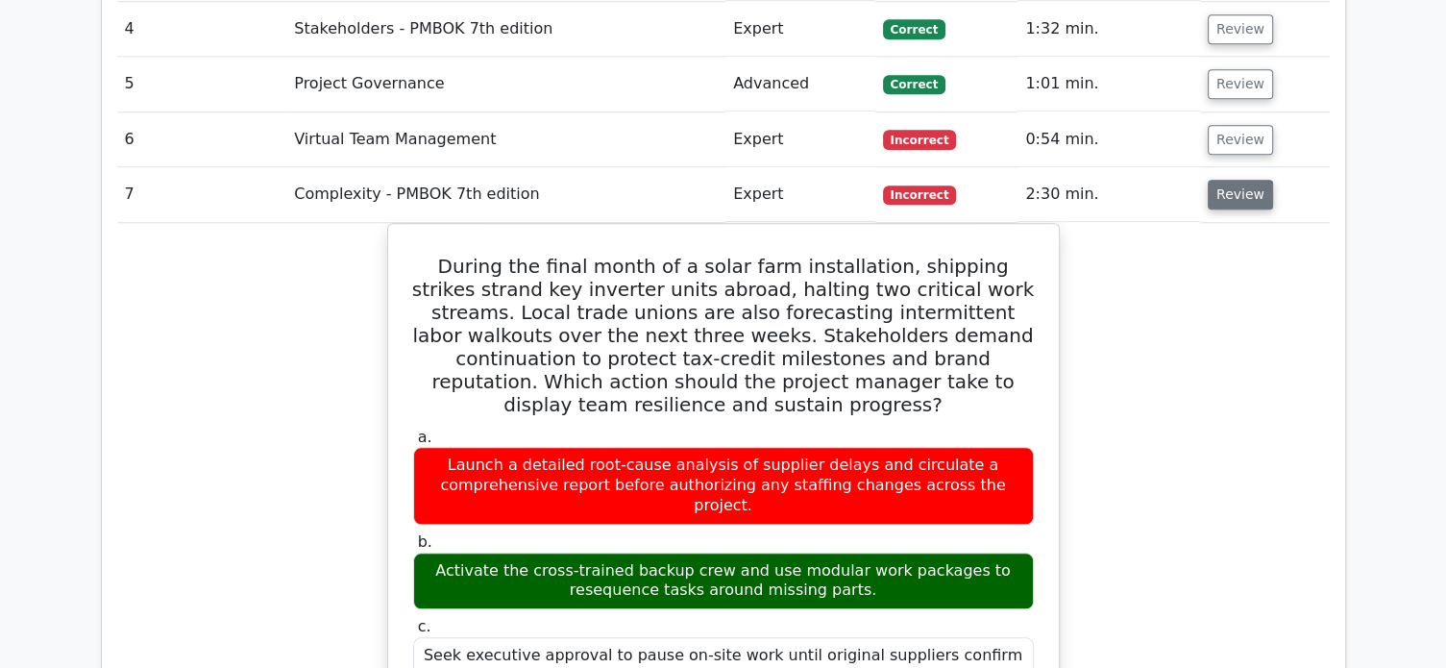
click at [1229, 180] on button "Review" at bounding box center [1240, 195] width 65 height 30
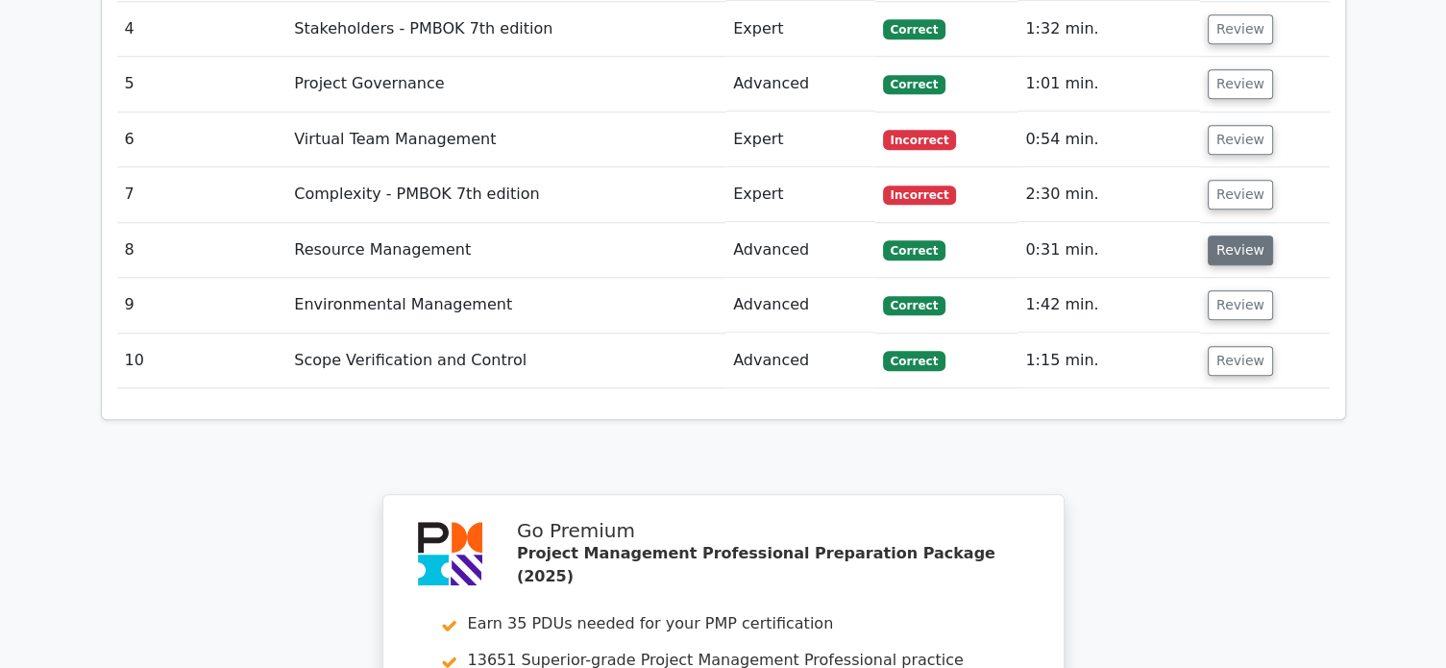
click at [1240, 235] on button "Review" at bounding box center [1240, 250] width 65 height 30
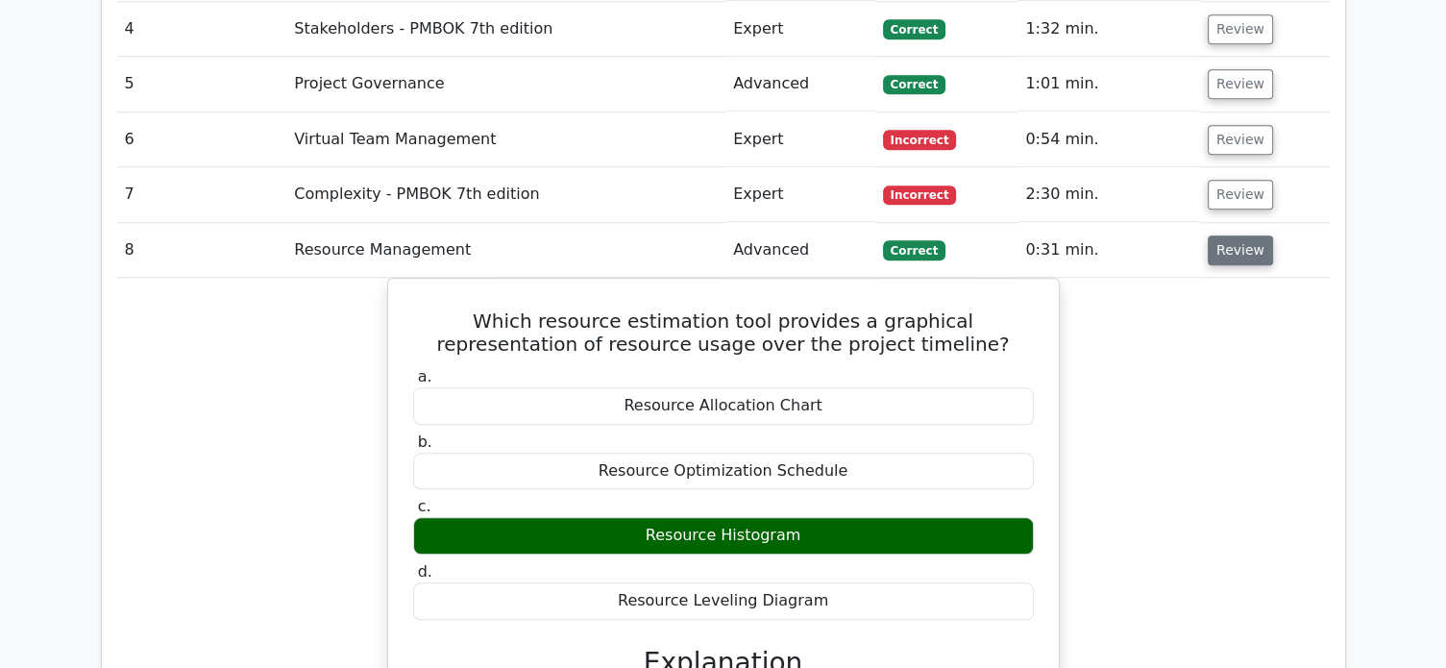
click at [1240, 235] on button "Review" at bounding box center [1240, 250] width 65 height 30
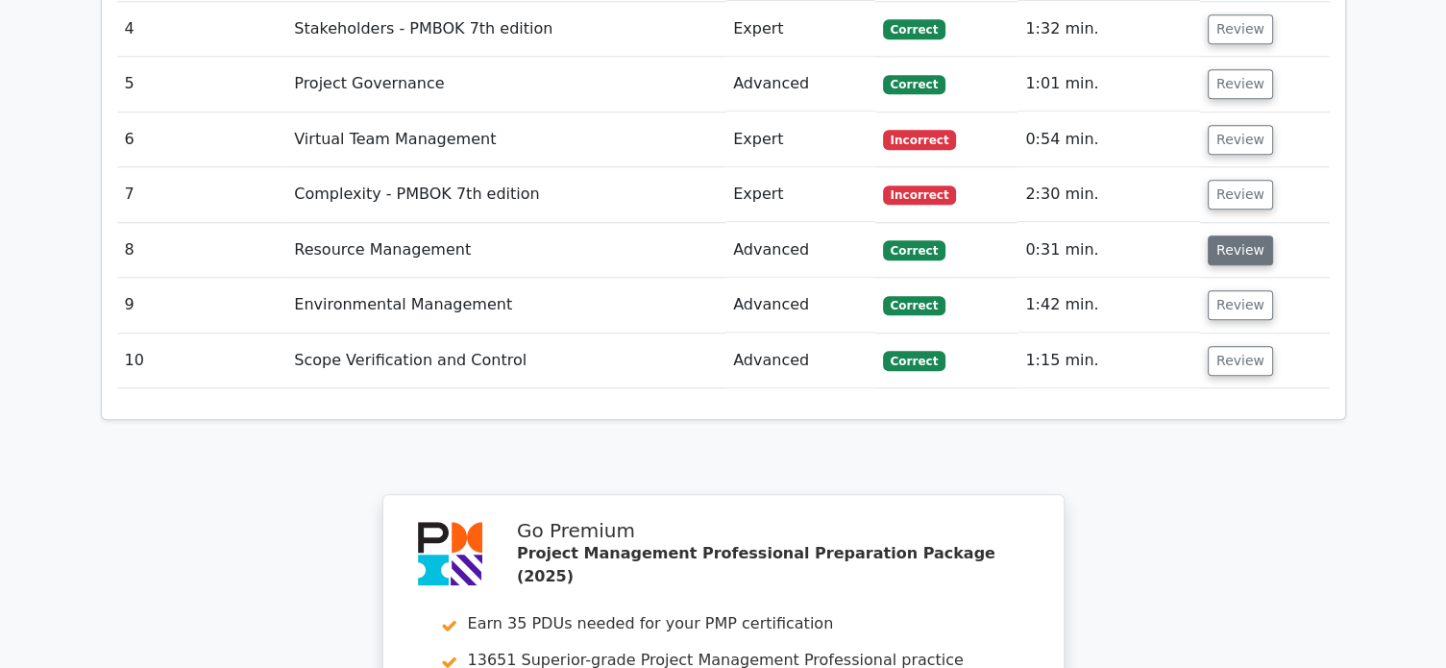
click at [1210, 235] on button "Review" at bounding box center [1240, 250] width 65 height 30
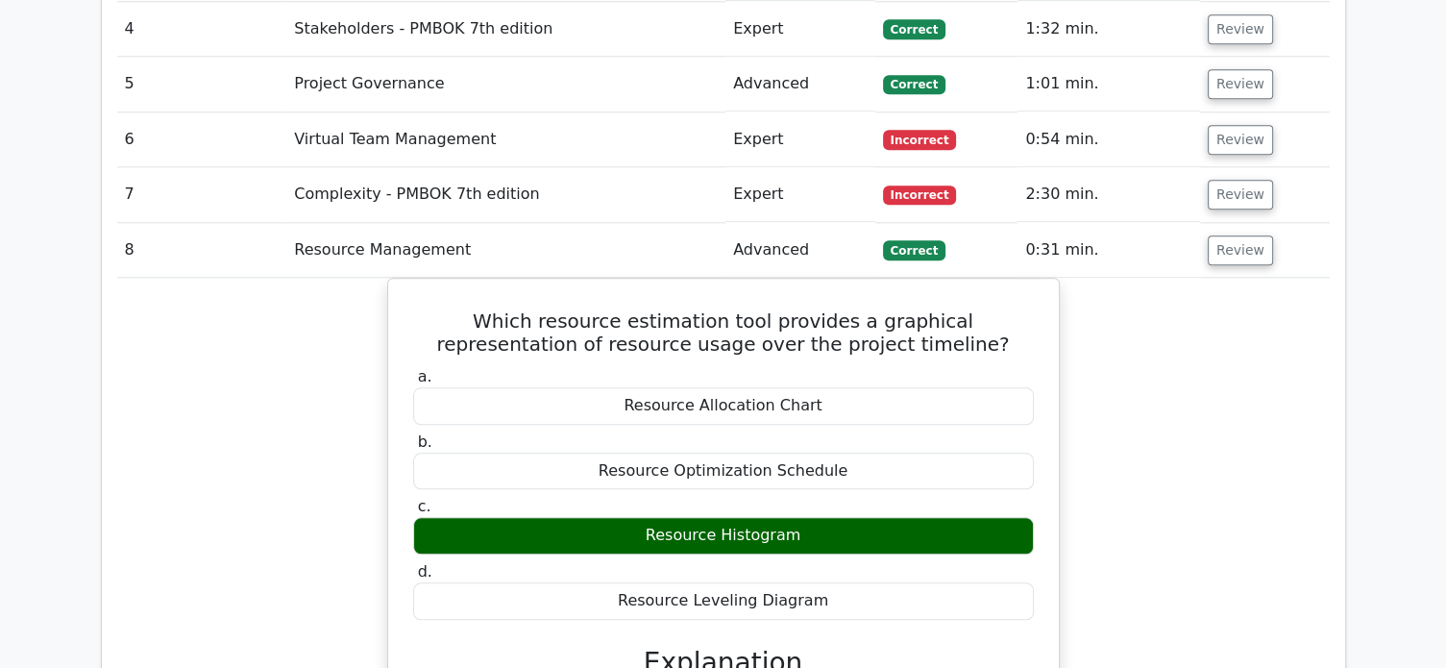
scroll to position [1863, 0]
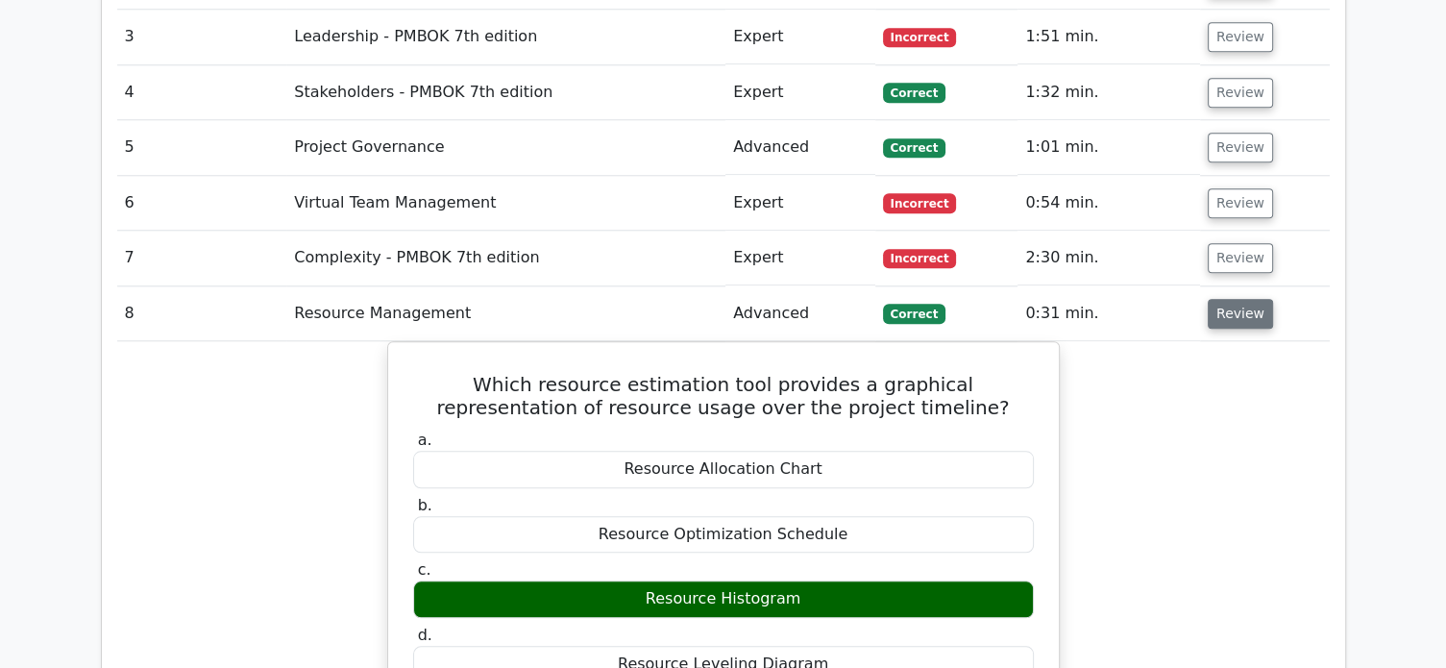
click at [1240, 299] on button "Review" at bounding box center [1240, 314] width 65 height 30
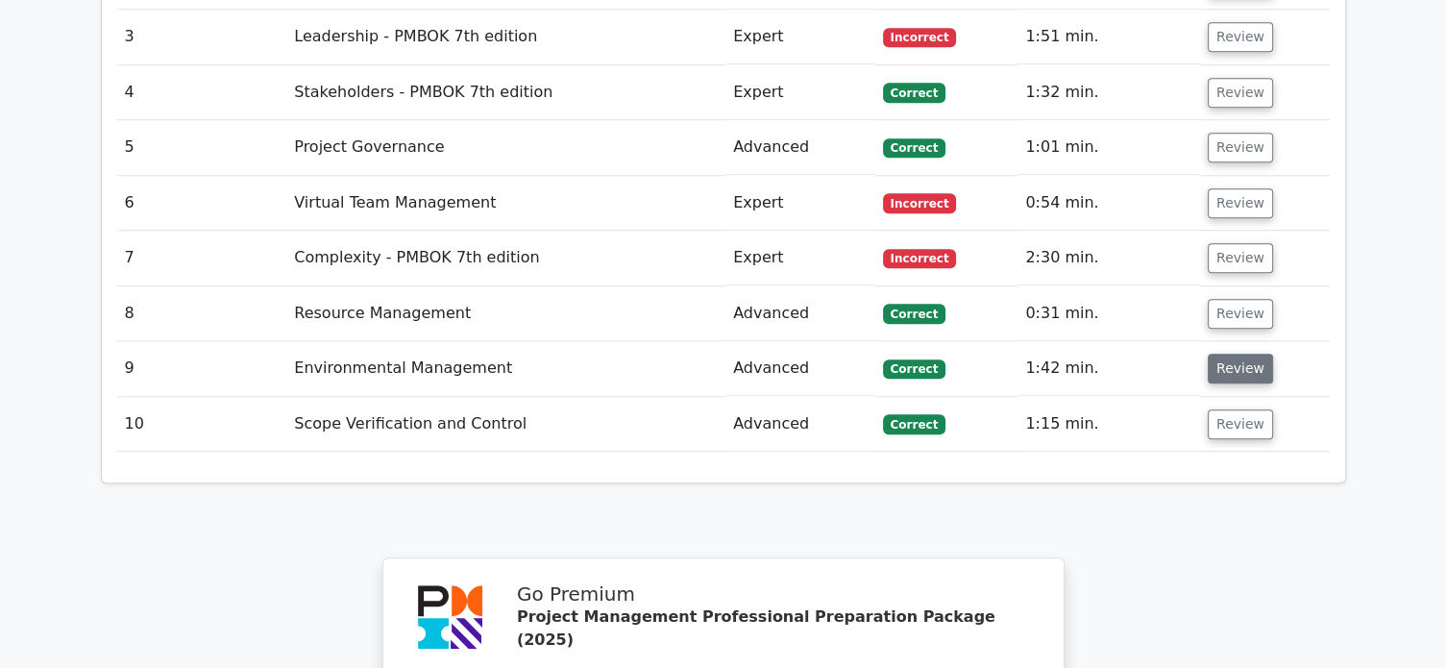
click at [1235, 354] on button "Review" at bounding box center [1240, 369] width 65 height 30
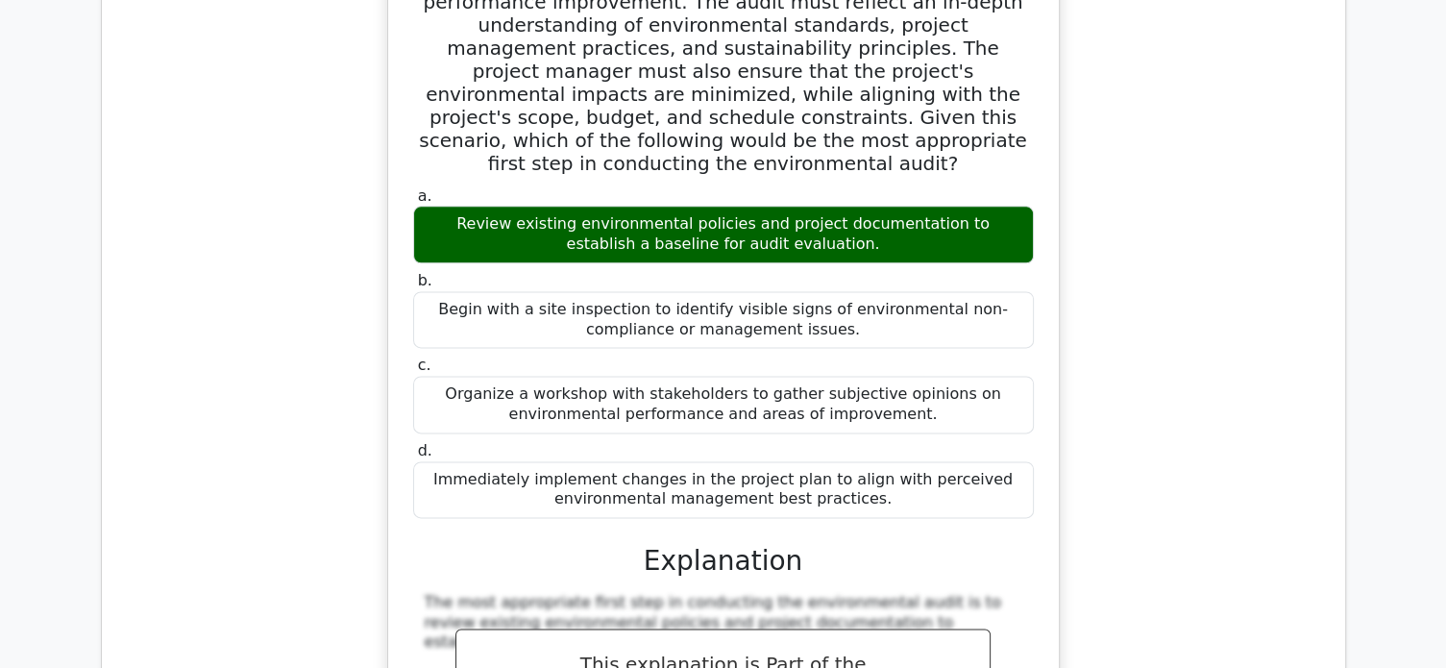
scroll to position [2118, 0]
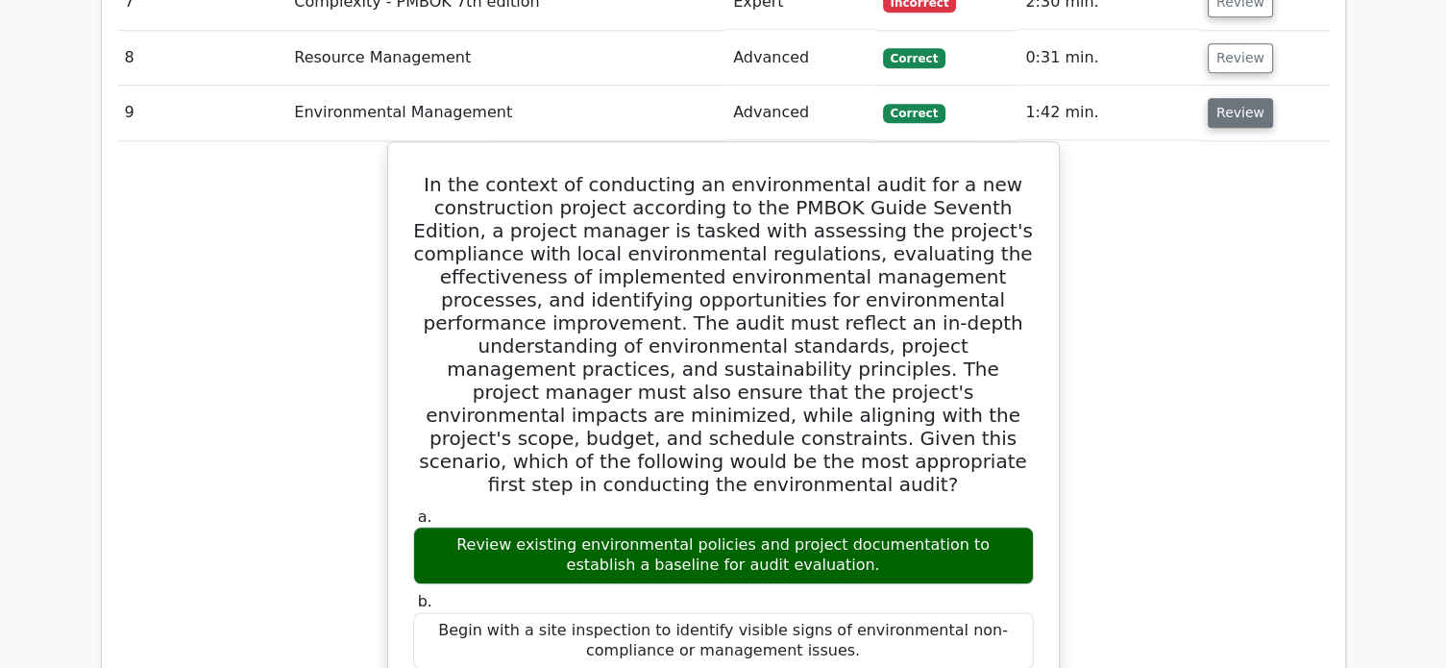
click at [1224, 98] on button "Review" at bounding box center [1240, 113] width 65 height 30
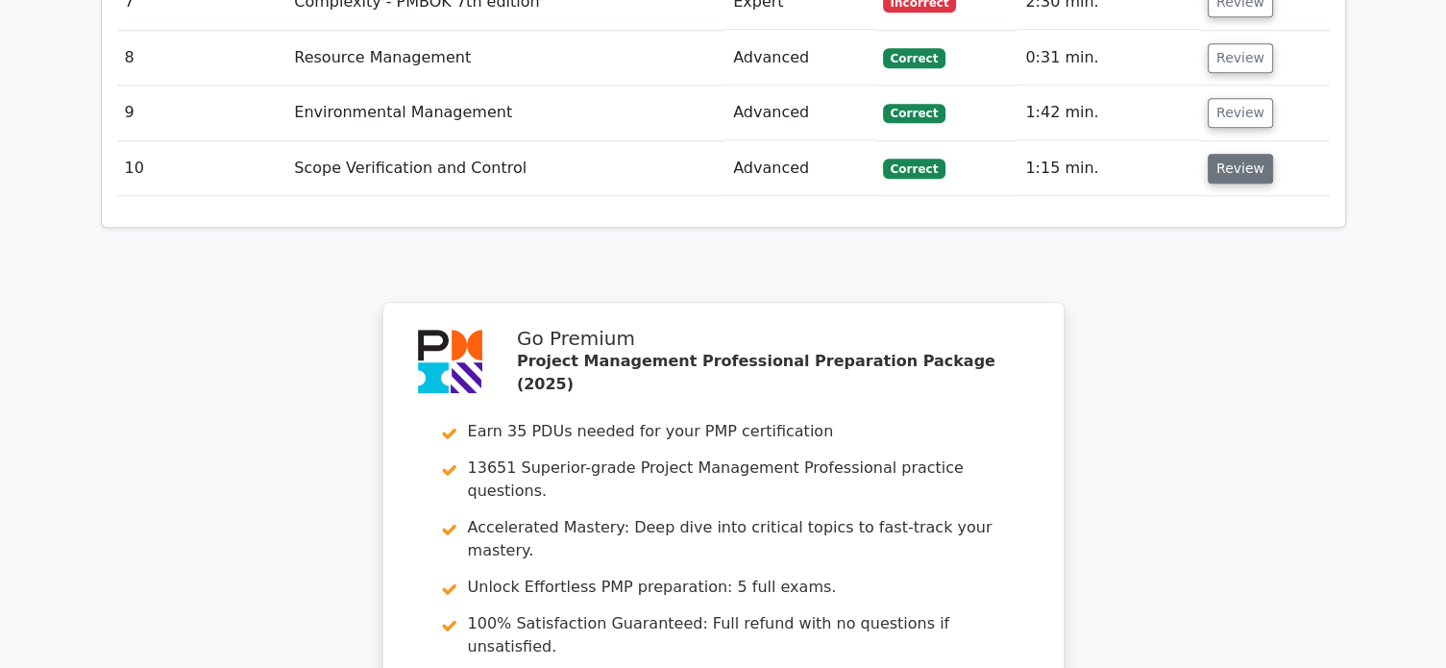
click at [1230, 154] on button "Review" at bounding box center [1240, 169] width 65 height 30
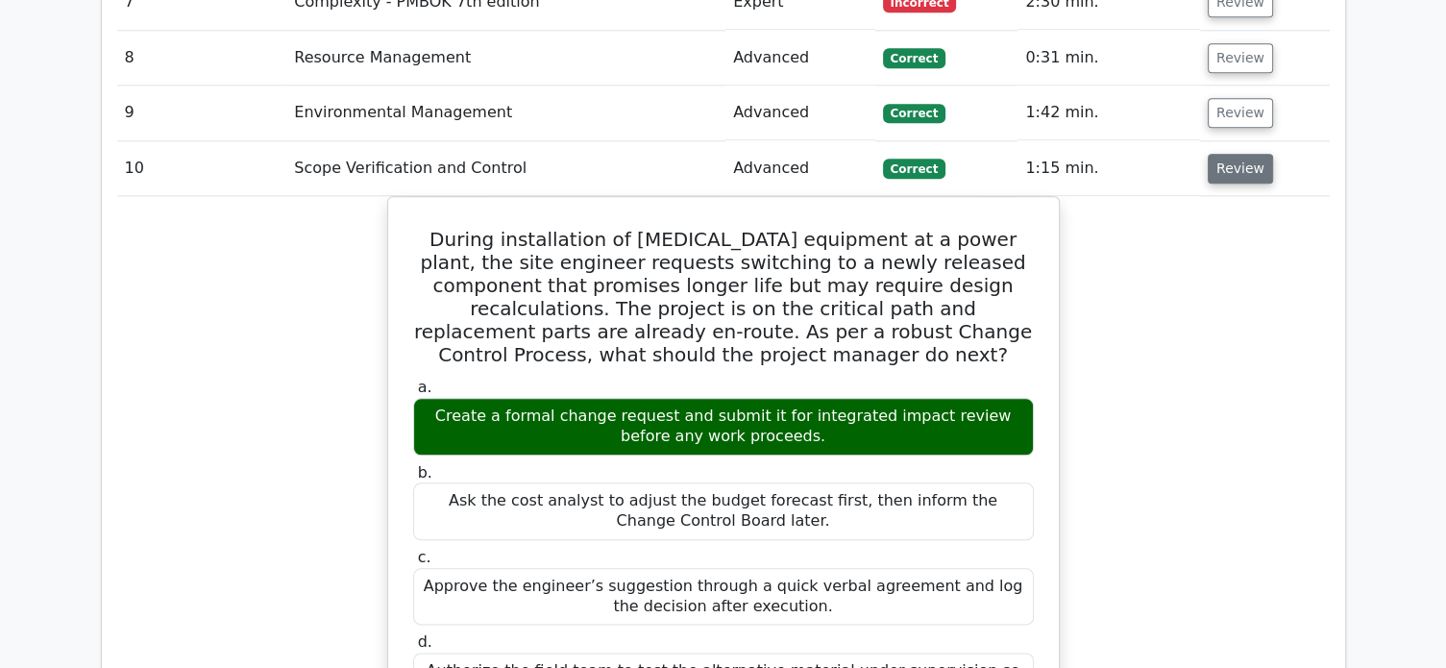
click at [1251, 154] on button "Review" at bounding box center [1240, 169] width 65 height 30
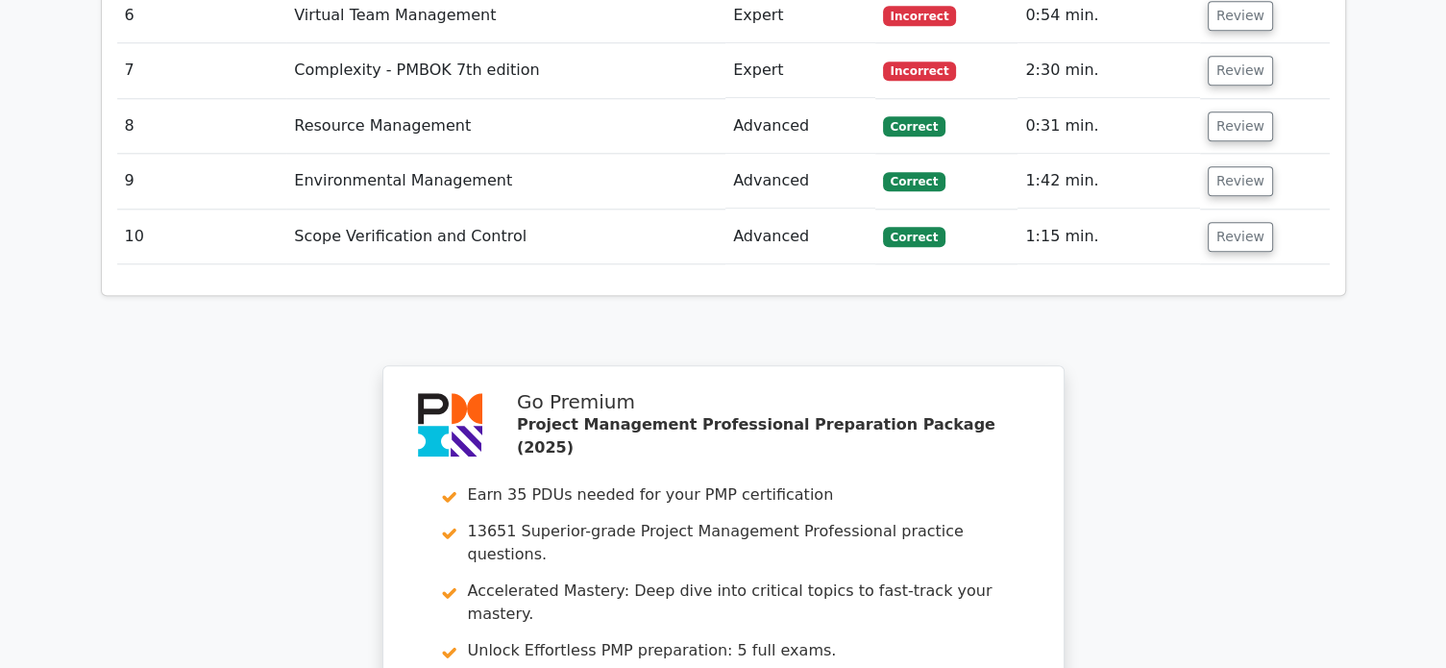
scroll to position [2491, 0]
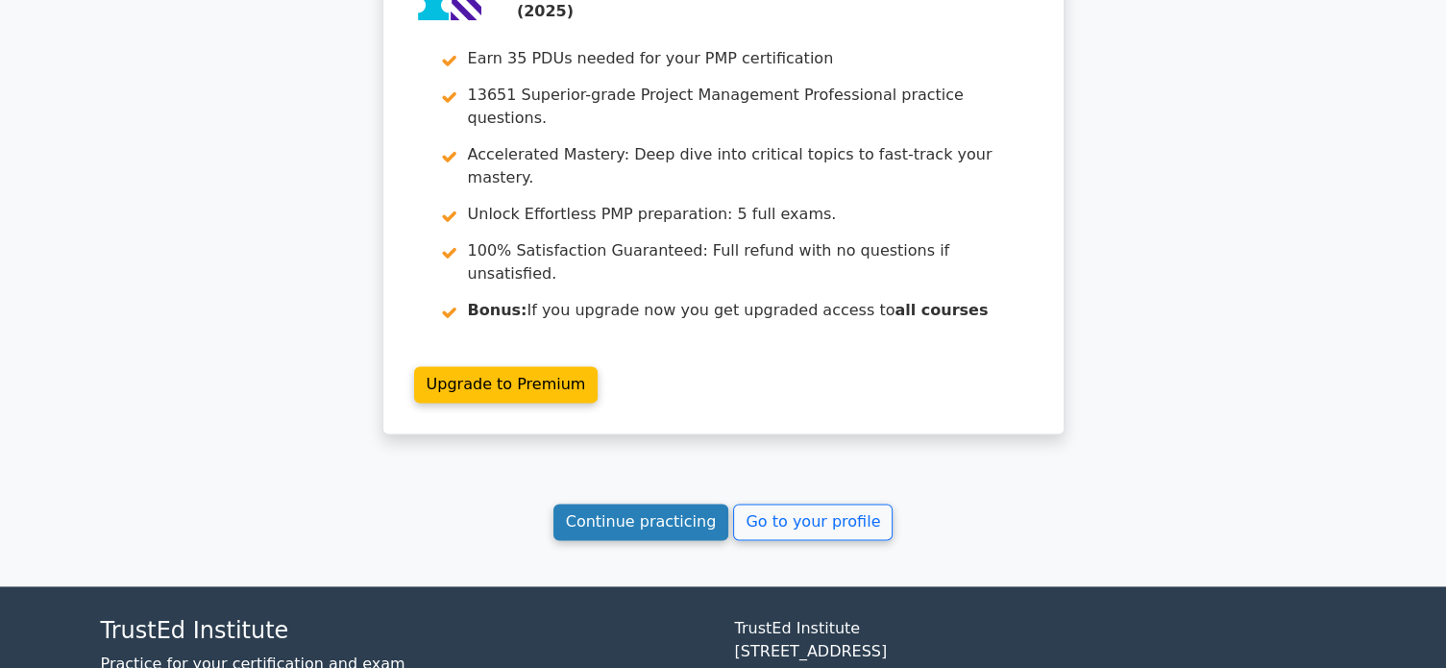
click at [663, 503] on link "Continue practicing" at bounding box center [641, 521] width 176 height 37
